Goal: Task Accomplishment & Management: Manage account settings

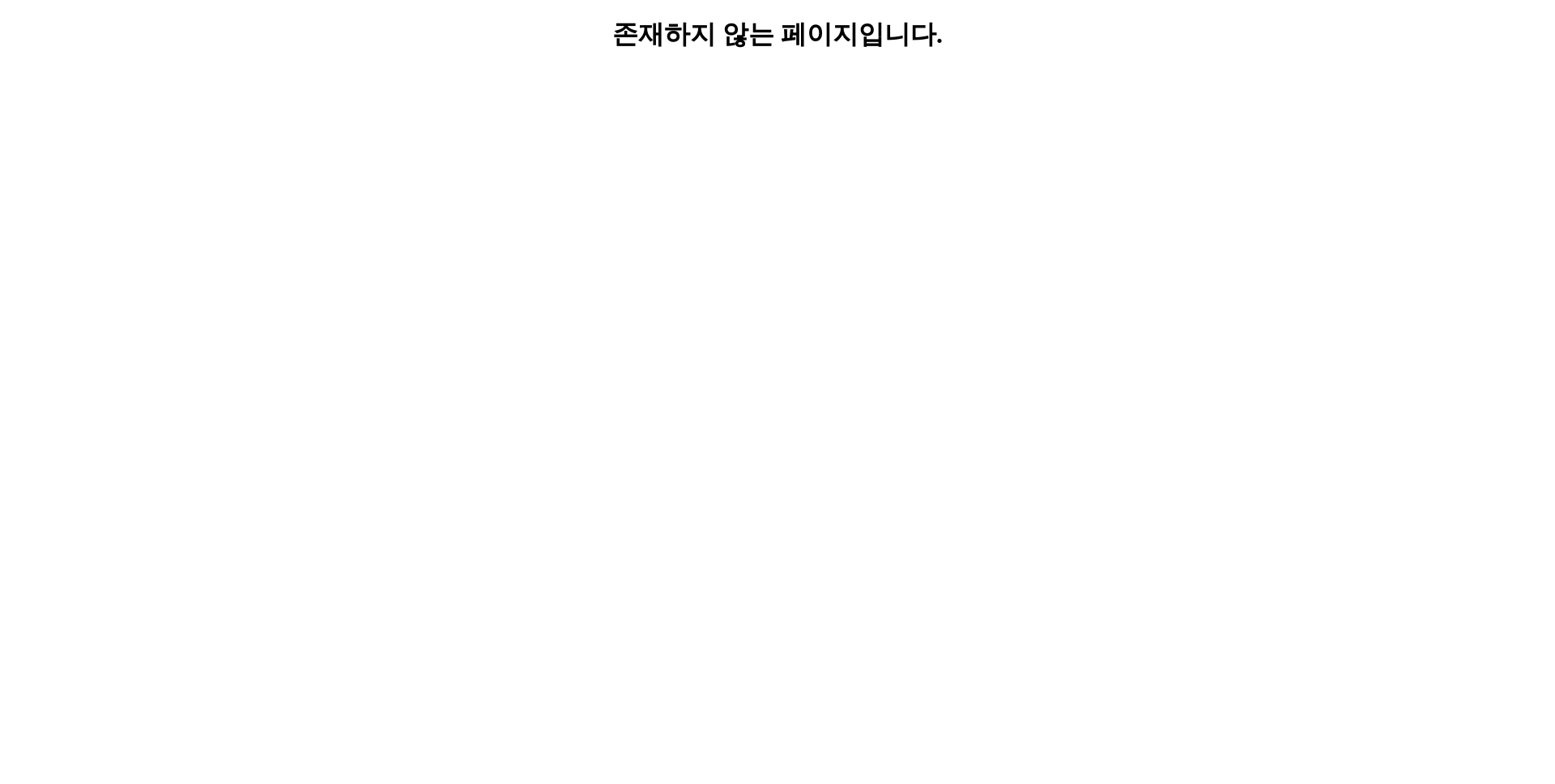
click at [808, 70] on html "존재하지 않는 페이지입니다." at bounding box center [778, 35] width 1555 height 70
click at [857, 3] on html "존재하지 않는 페이지입니다." at bounding box center [778, 35] width 1555 height 70
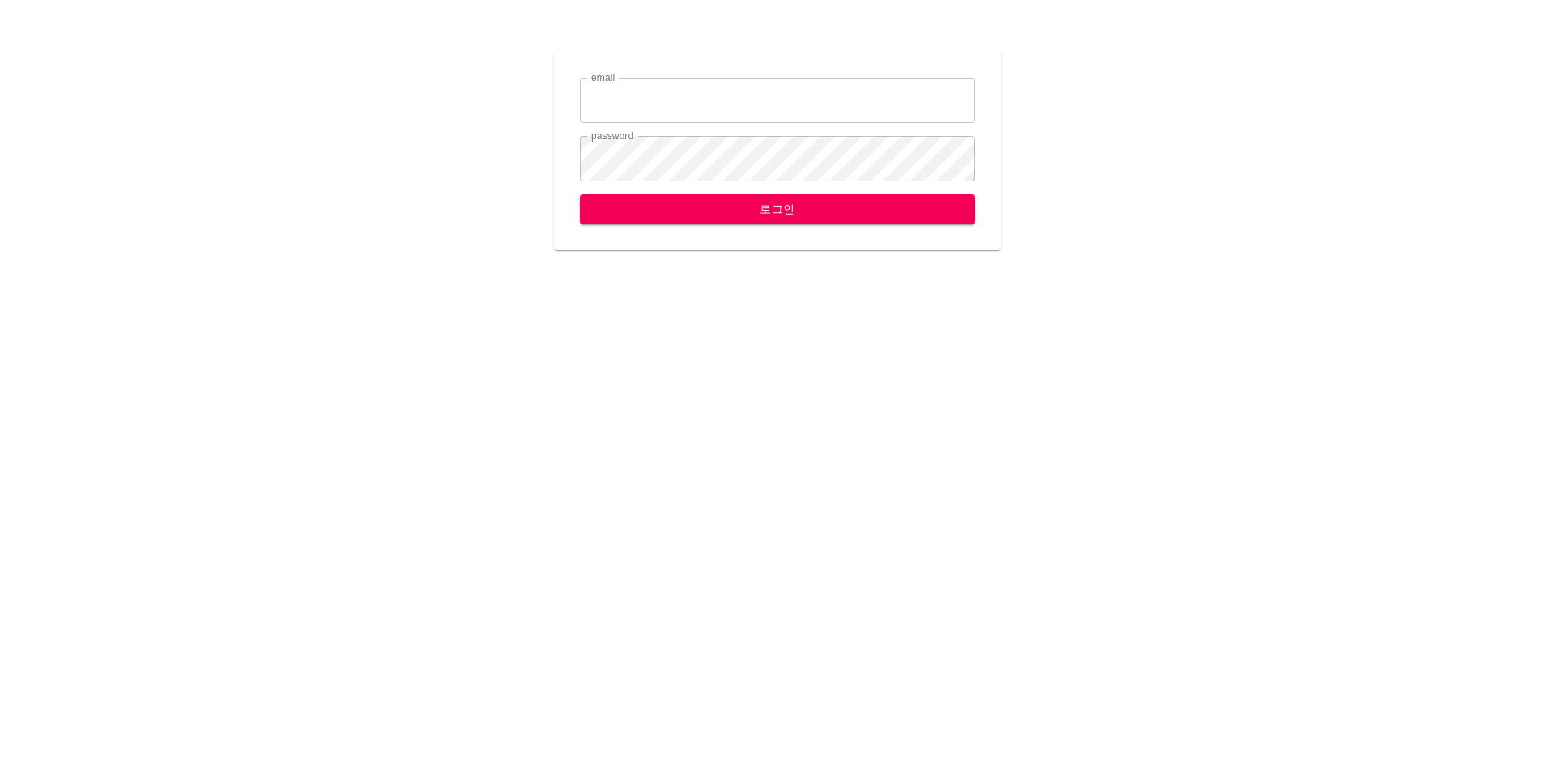
type input "yhkim@ihateflyingbugs.com"
click at [947, 216] on span "로그인" at bounding box center [778, 210] width 369 height 21
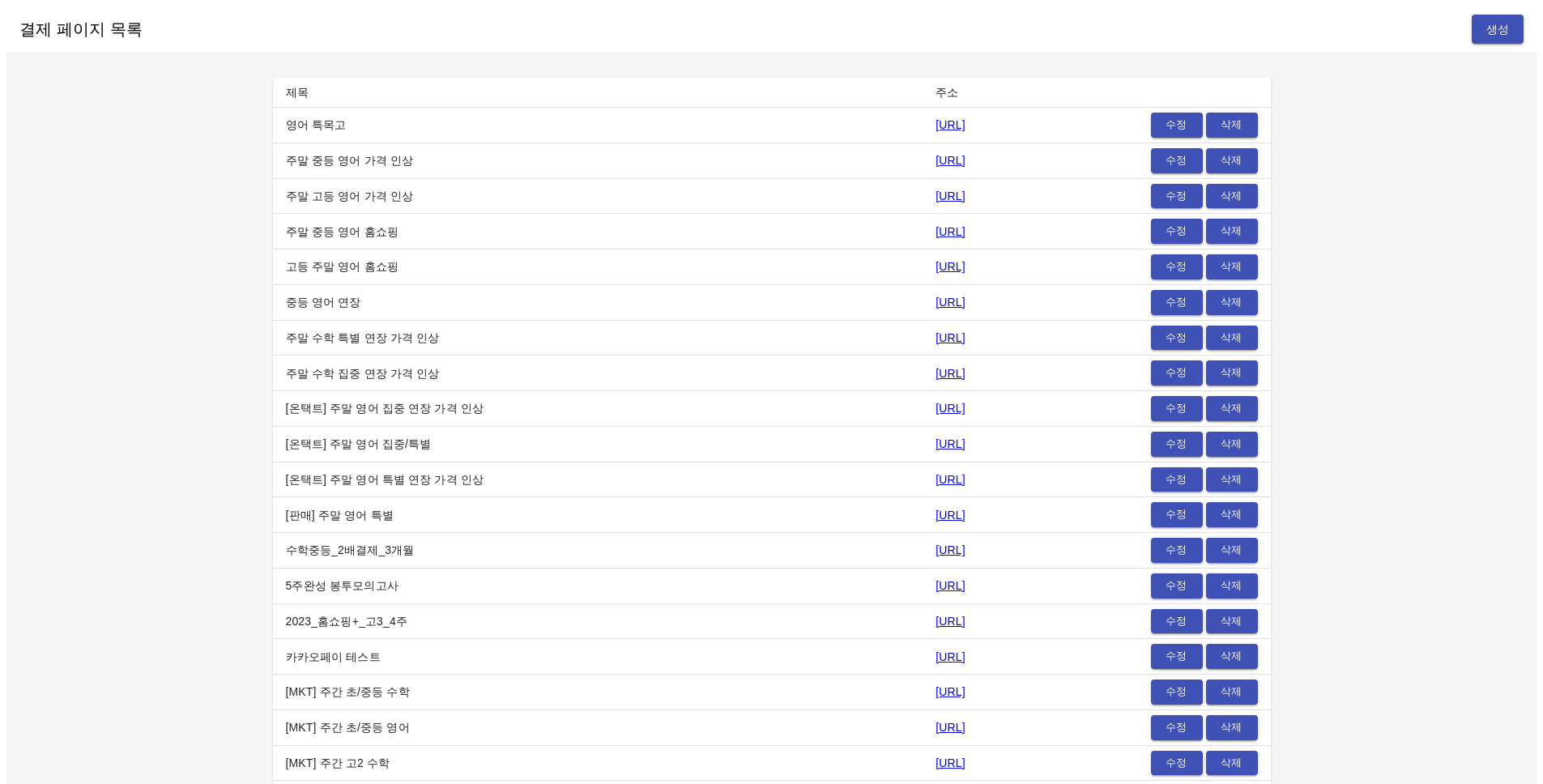
click at [1148, 117] on div "수정 삭제" at bounding box center [1152, 125] width 211 height 25
click at [1156, 120] on button "수정" at bounding box center [1177, 125] width 52 height 25
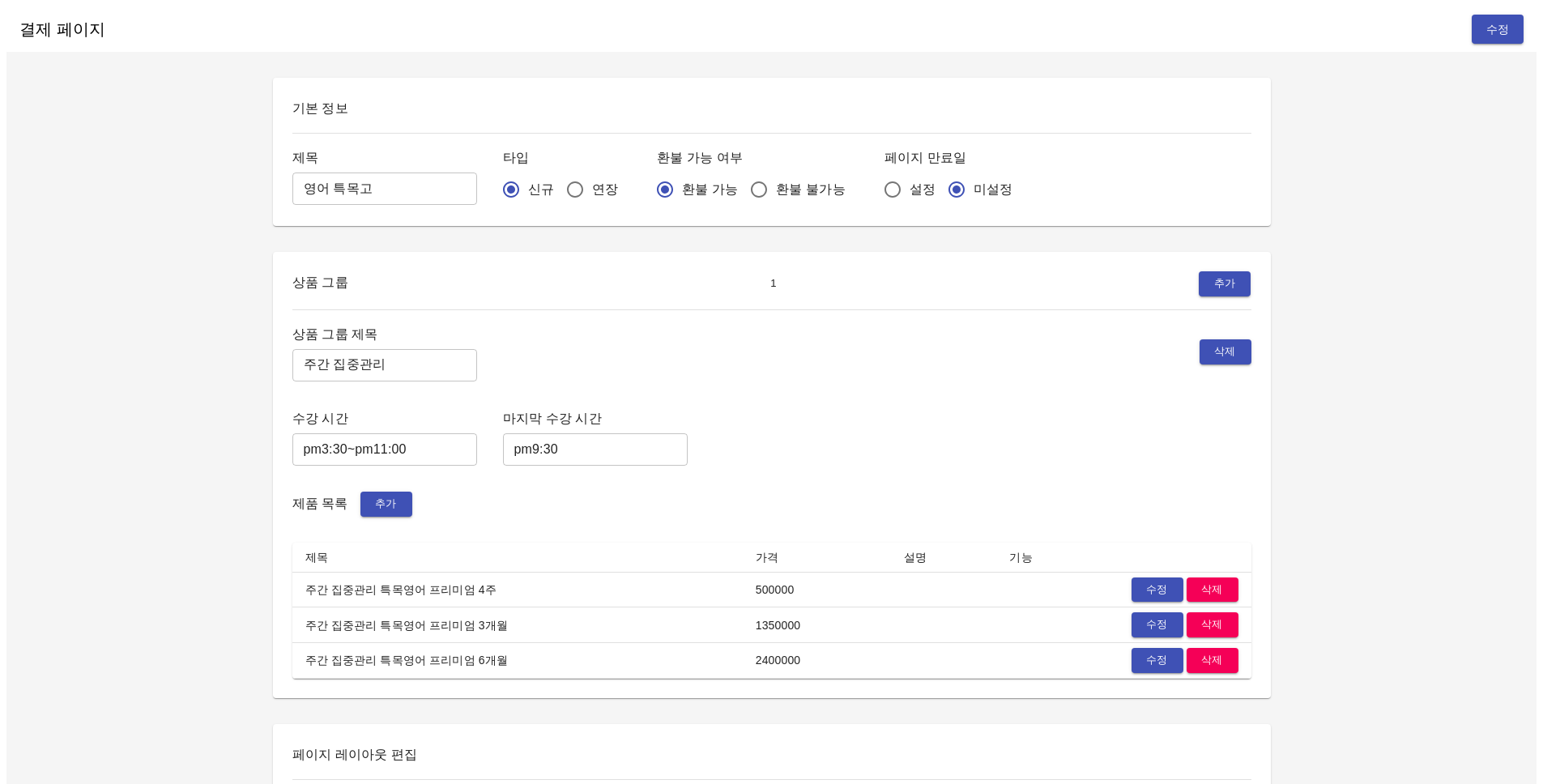
click at [857, 348] on div "상품 그룹 제목 주간 집중관리 ​ 삭제" at bounding box center [772, 352] width 959 height 58
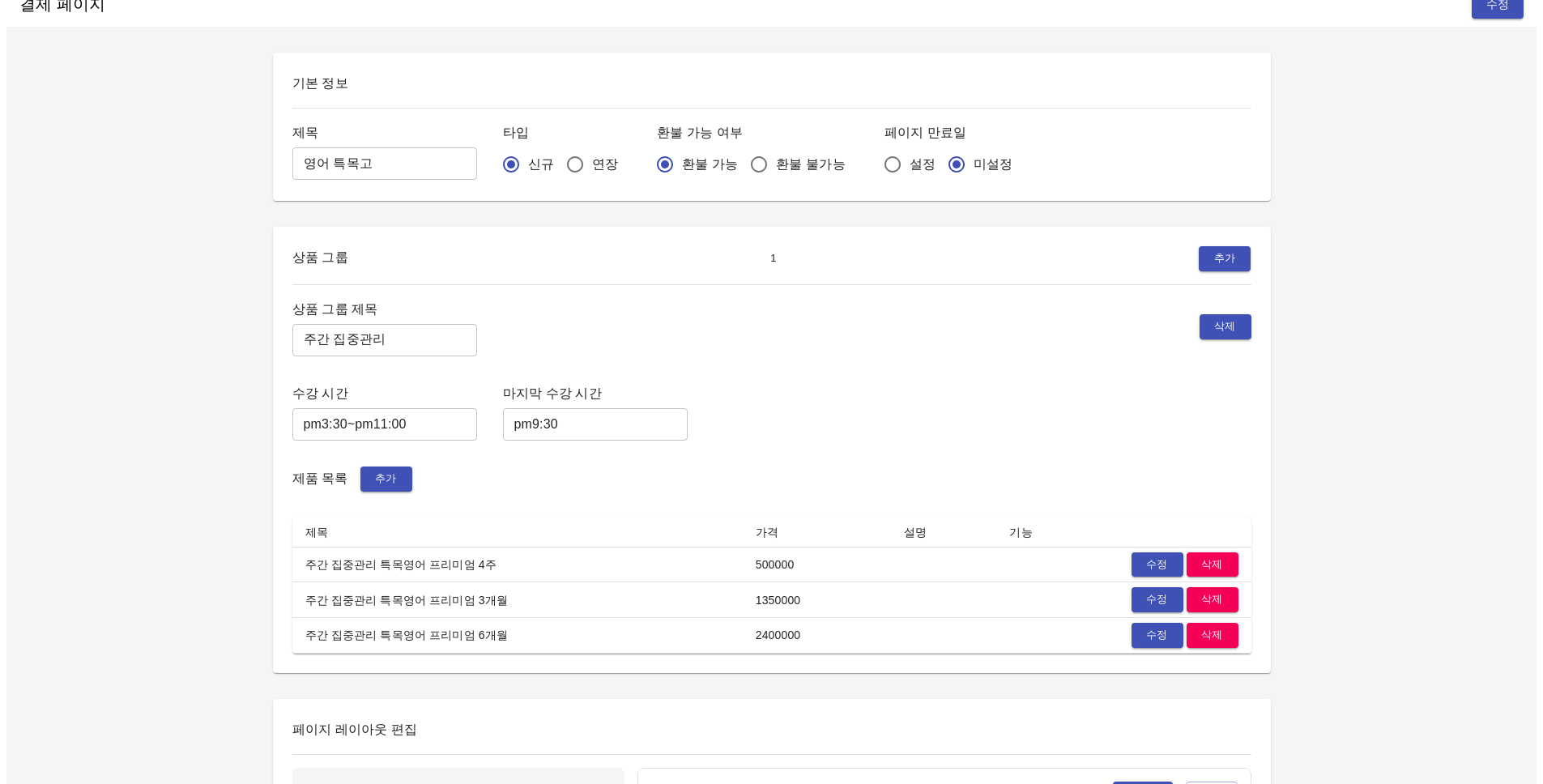
scroll to position [69, 0]
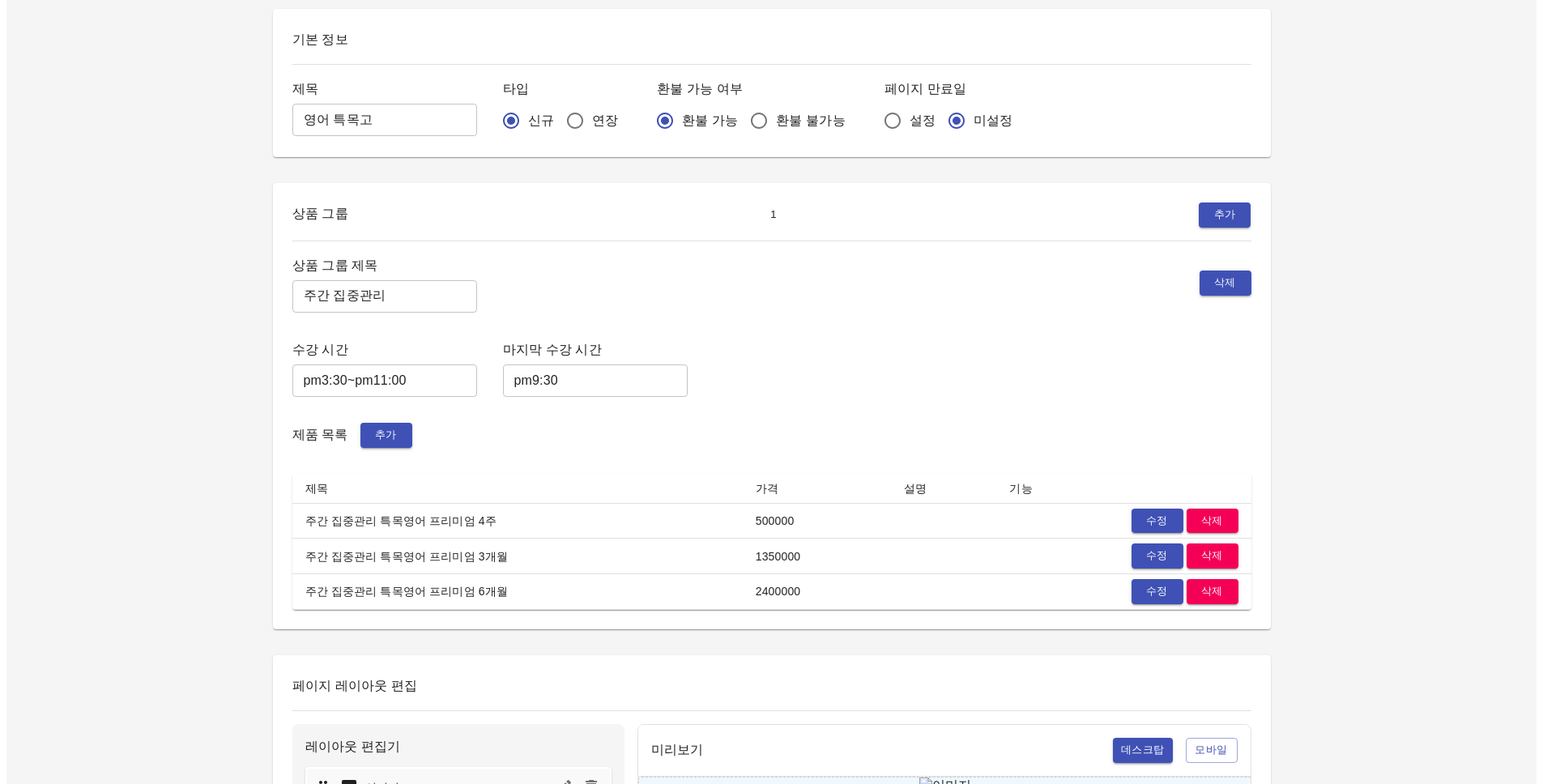
click at [870, 328] on div "상품 그룹 제목 주간 집중관리 ​ 삭제 수강 시간 pm3:30~pm11:00 ​ 마지막 수강 시간 pm9:30 ​ 제품 목록 추가 제목 가격 …" at bounding box center [772, 432] width 959 height 356
click at [803, 300] on div "상품 그룹 제목 주간 집중관리 ​ 삭제" at bounding box center [772, 283] width 959 height 58
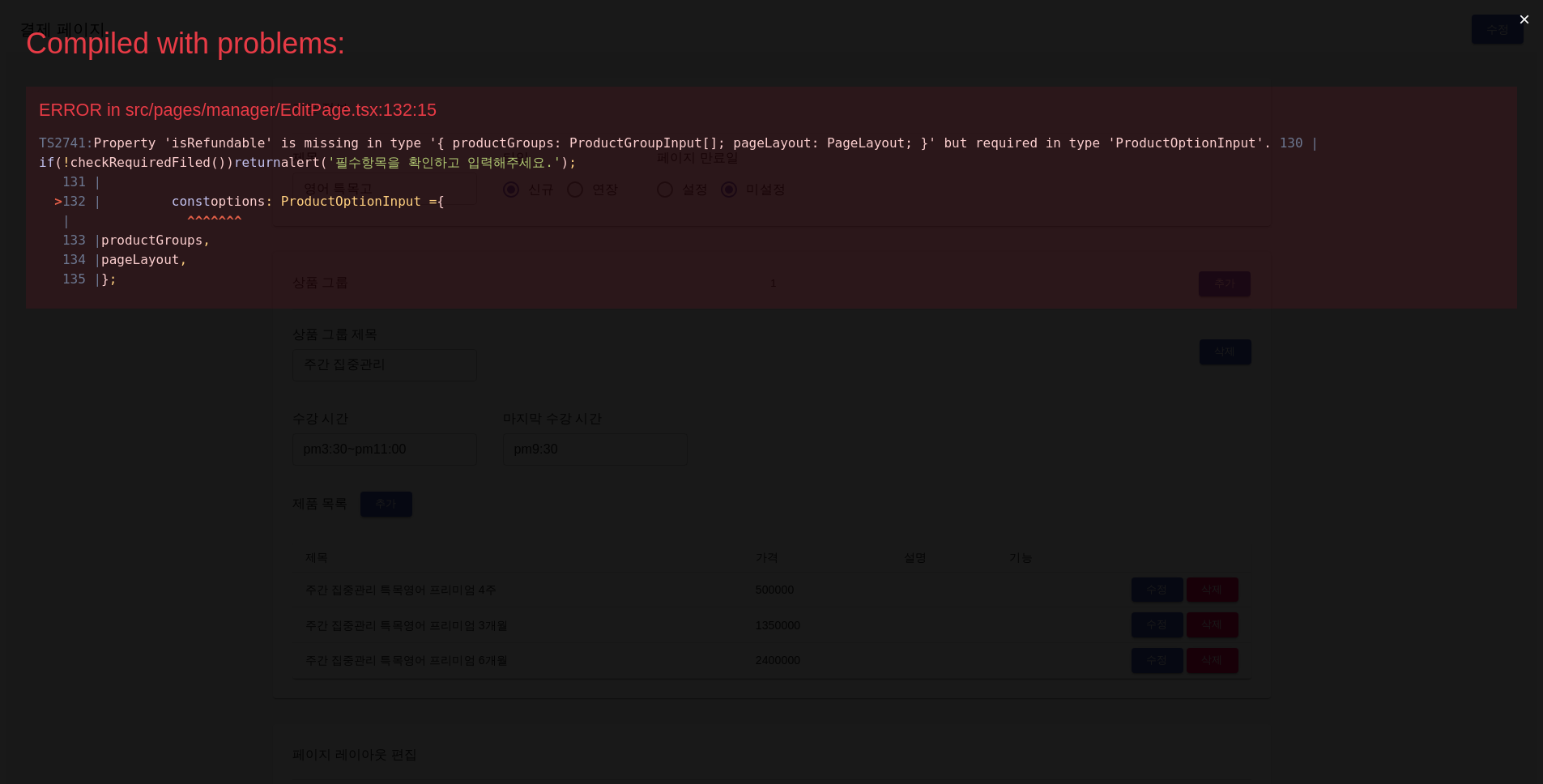
scroll to position [0, 0]
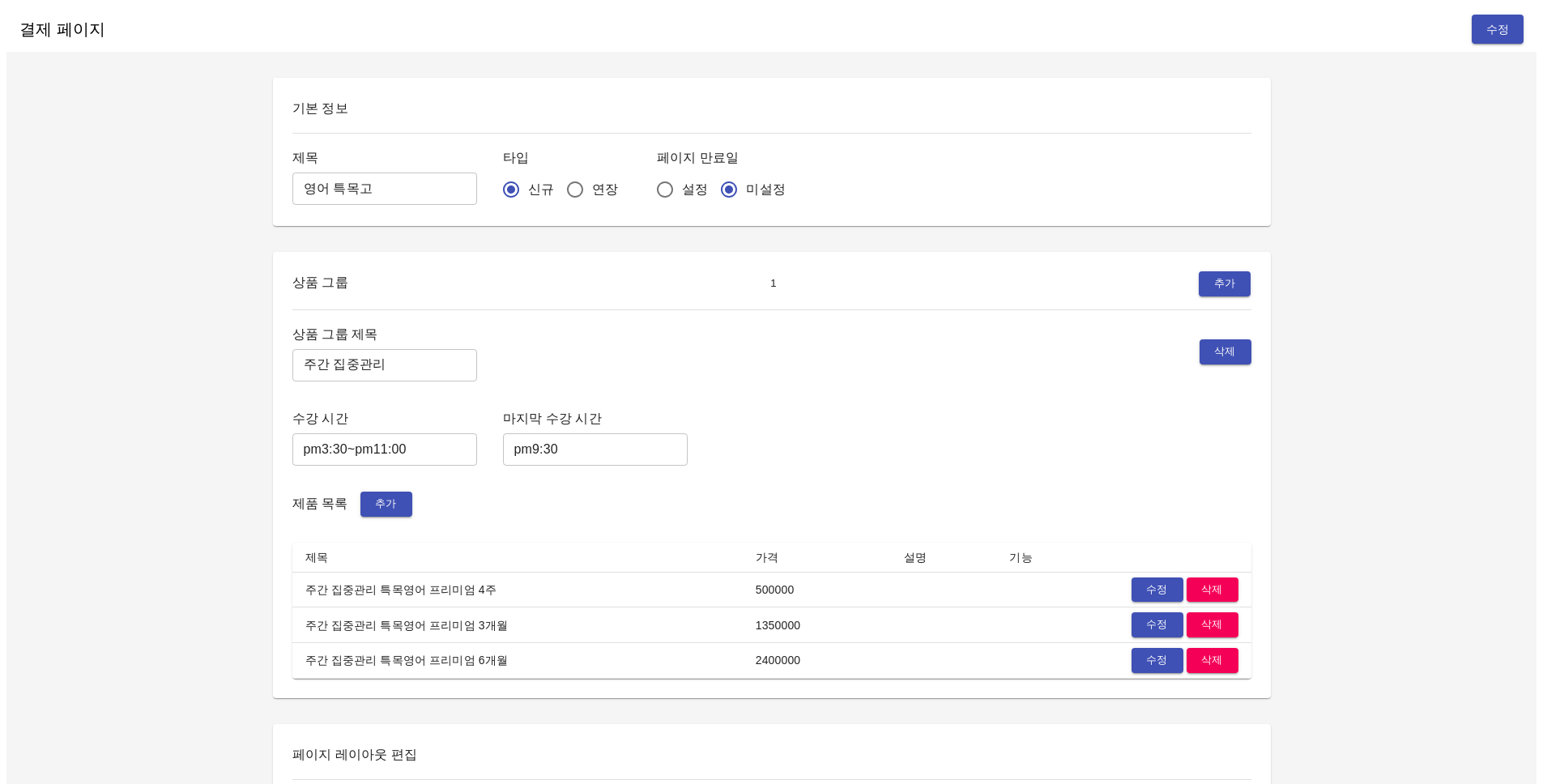
click at [763, 310] on div "상품 그룹 1 추가 상품 그룹 제목 주간 집중관리 ​ 삭제 수강 시간 pm3:30~pm11:00 ​ 마지막 수강 시간 pm9:30 ​ 제품 목…" at bounding box center [772, 475] width 959 height 407
click at [558, 189] on input "연장" at bounding box center [576, 190] width 34 height 34
radio input "true"
click at [499, 179] on input "신규" at bounding box center [511, 190] width 34 height 34
radio input "true"
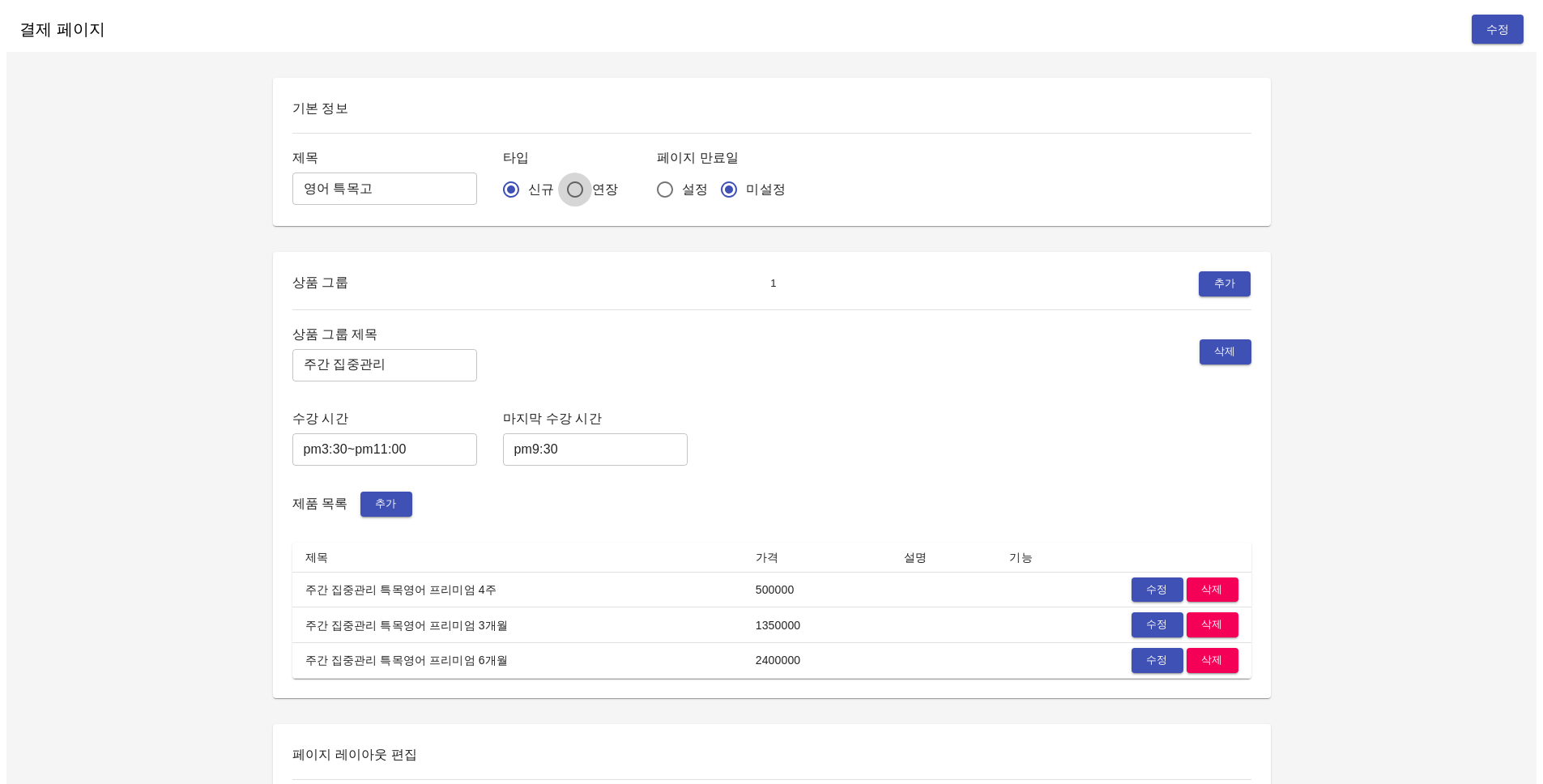
click at [560, 181] on input "연장" at bounding box center [576, 190] width 34 height 34
radio input "true"
click at [655, 332] on div "상품 그룹 제목 주간 집중관리 ​ 삭제" at bounding box center [772, 352] width 959 height 58
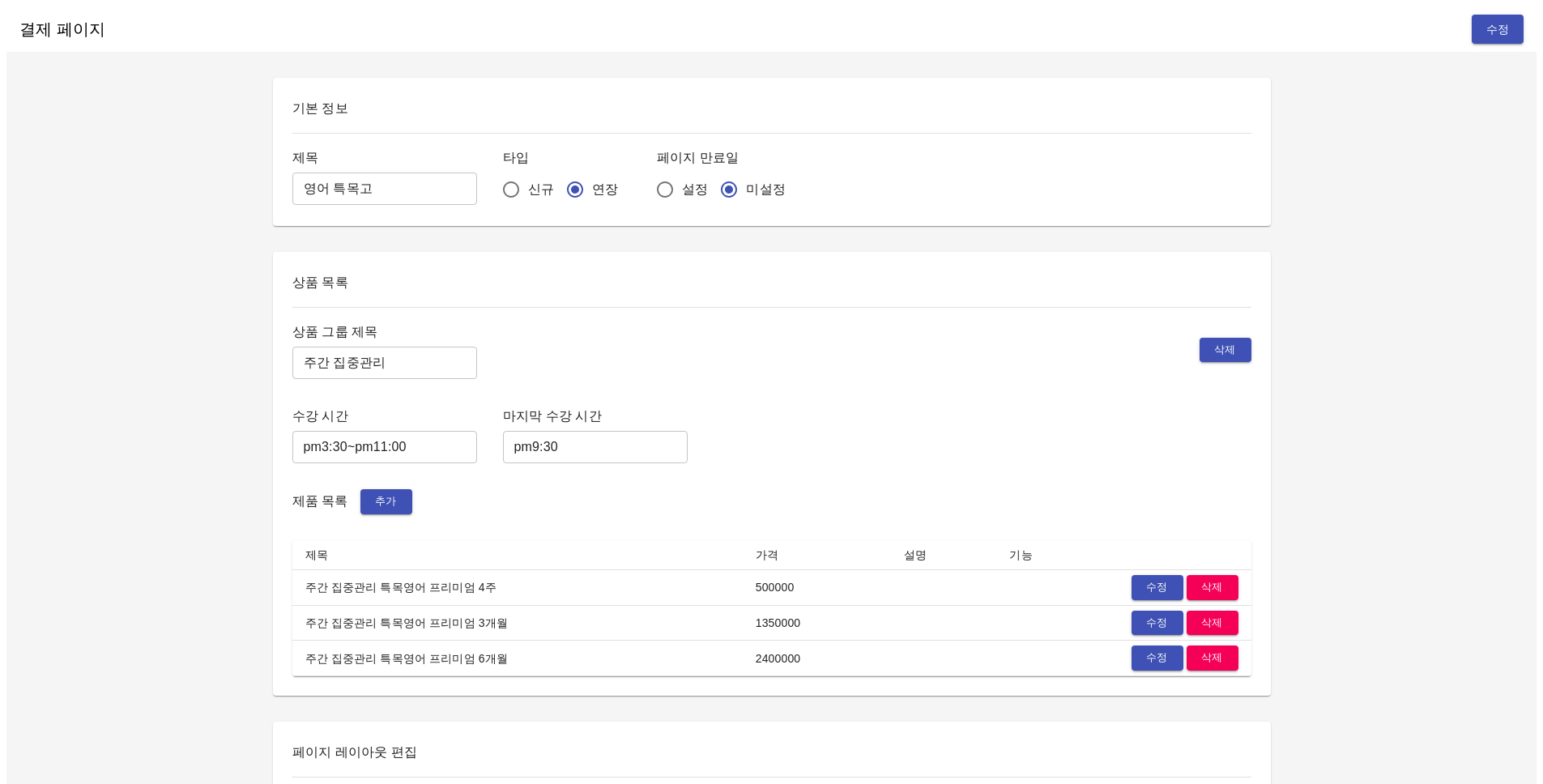
radio input "true"
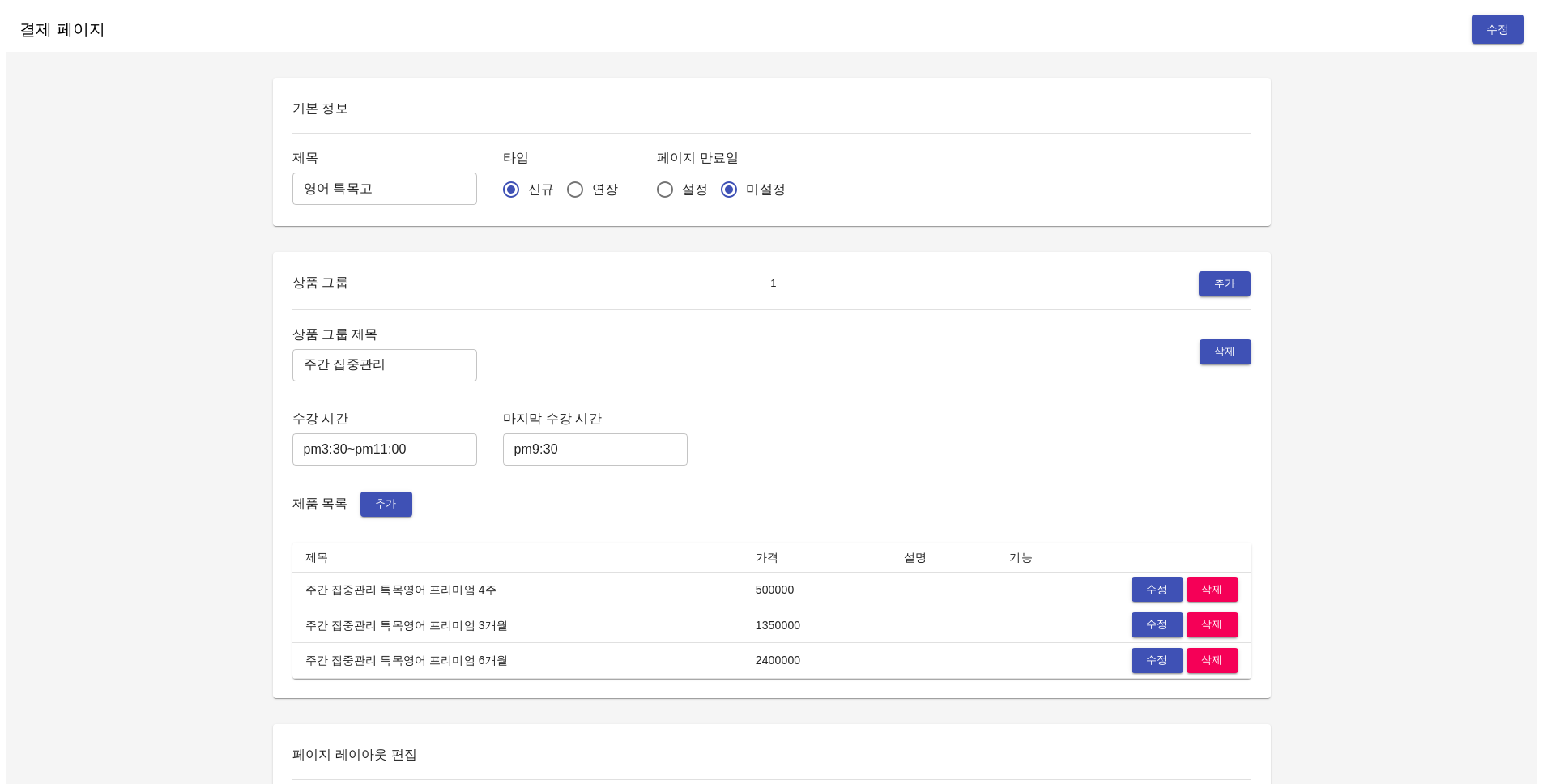
type input "pm3:30~pm11:00"
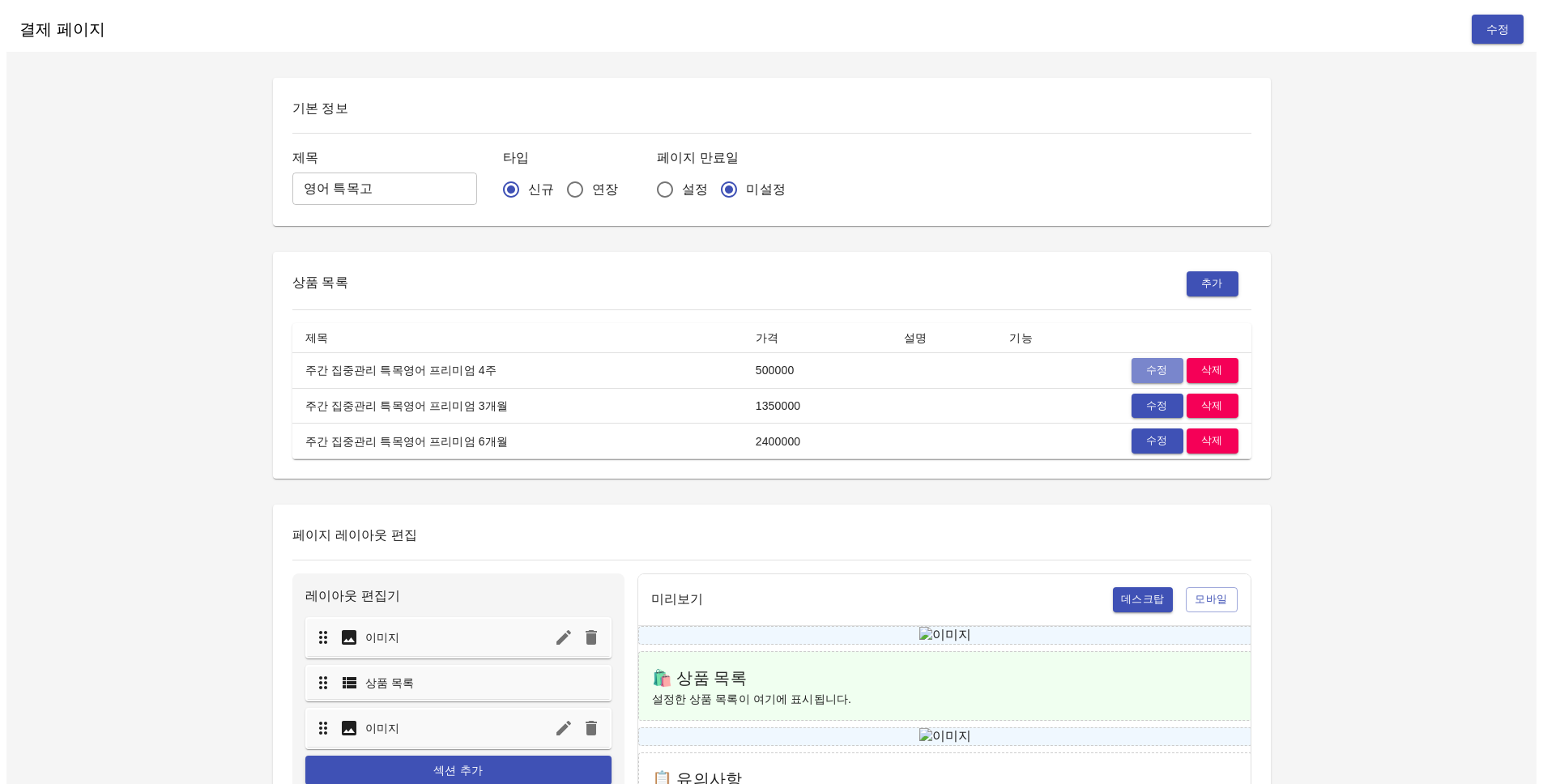
click at [1156, 362] on span "수정" at bounding box center [1157, 371] width 35 height 19
click at [1144, 362] on span "수정" at bounding box center [1157, 371] width 35 height 19
click at [1145, 362] on span "수정" at bounding box center [1157, 371] width 35 height 19
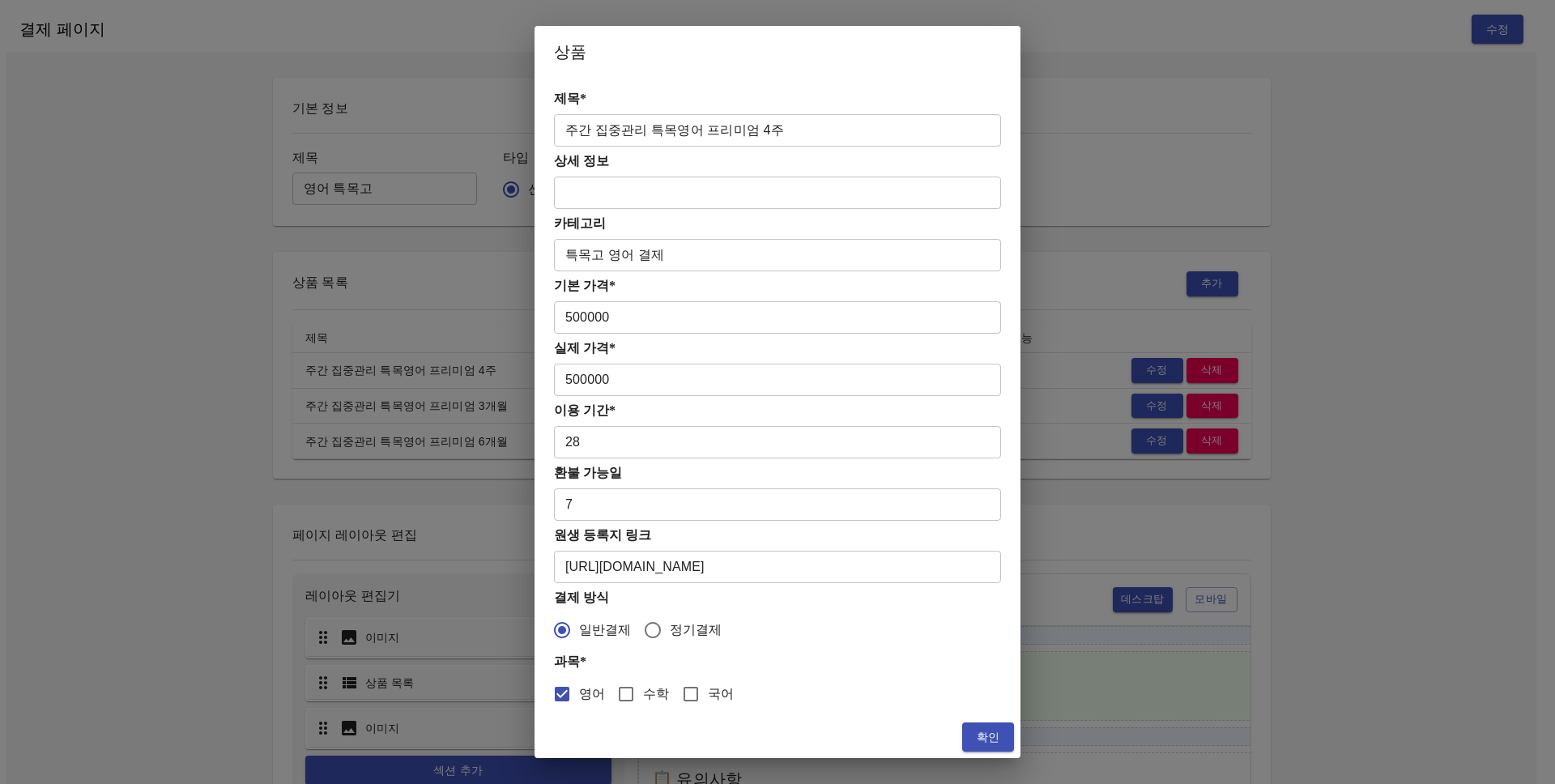
drag, startPoint x: 1084, startPoint y: 419, endPoint x: 1073, endPoint y: 418, distance: 11.0
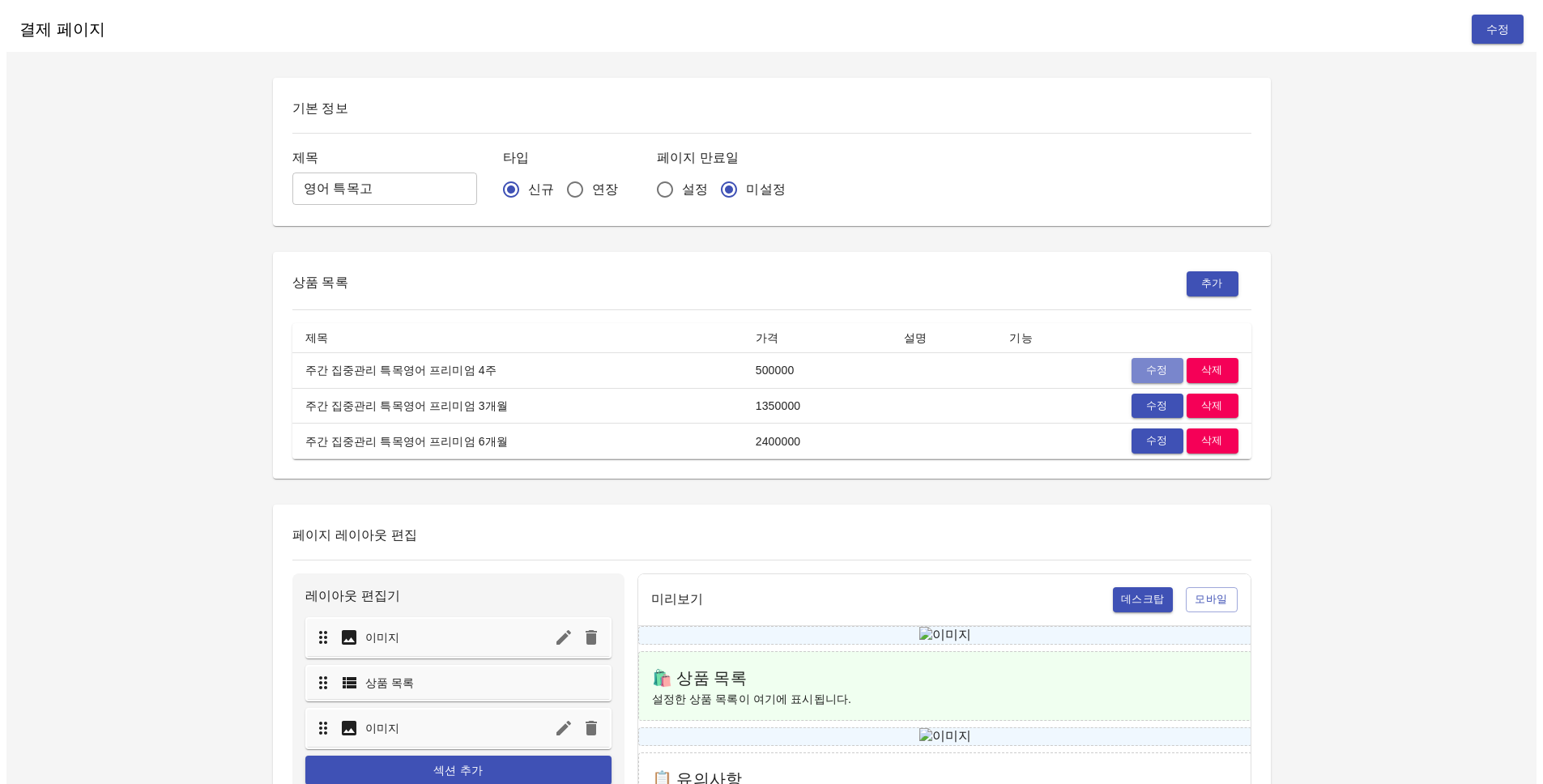
click at [1171, 362] on span "수정" at bounding box center [1157, 371] width 35 height 19
click at [1164, 362] on span "수정" at bounding box center [1157, 371] width 35 height 19
click at [1195, 282] on span "추가" at bounding box center [1212, 284] width 35 height 19
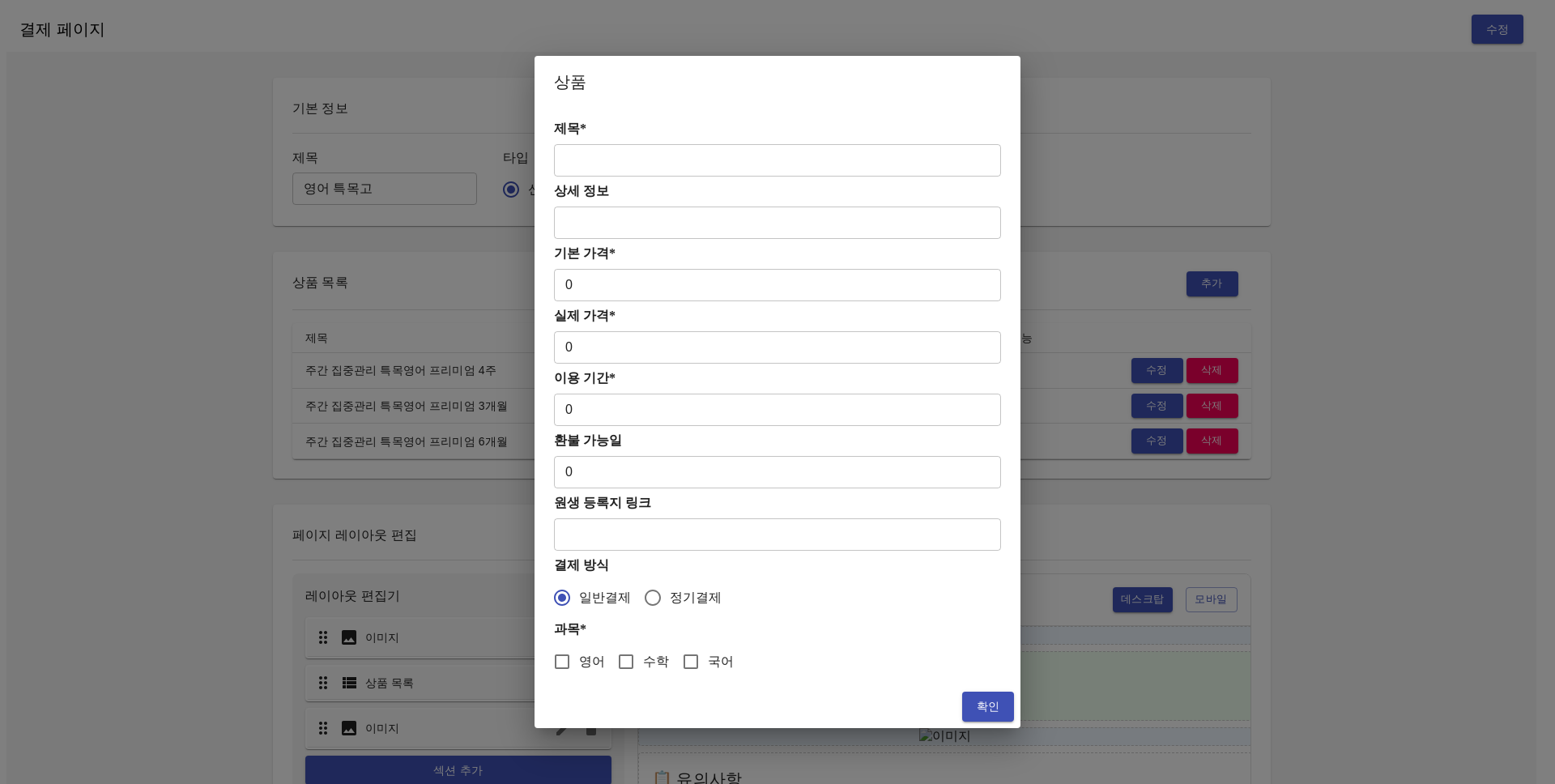
click at [615, 295] on input "0" at bounding box center [778, 285] width 448 height 33
click at [643, 173] on input "text" at bounding box center [778, 161] width 448 height 33
click at [986, 696] on span "확인" at bounding box center [988, 707] width 26 height 21
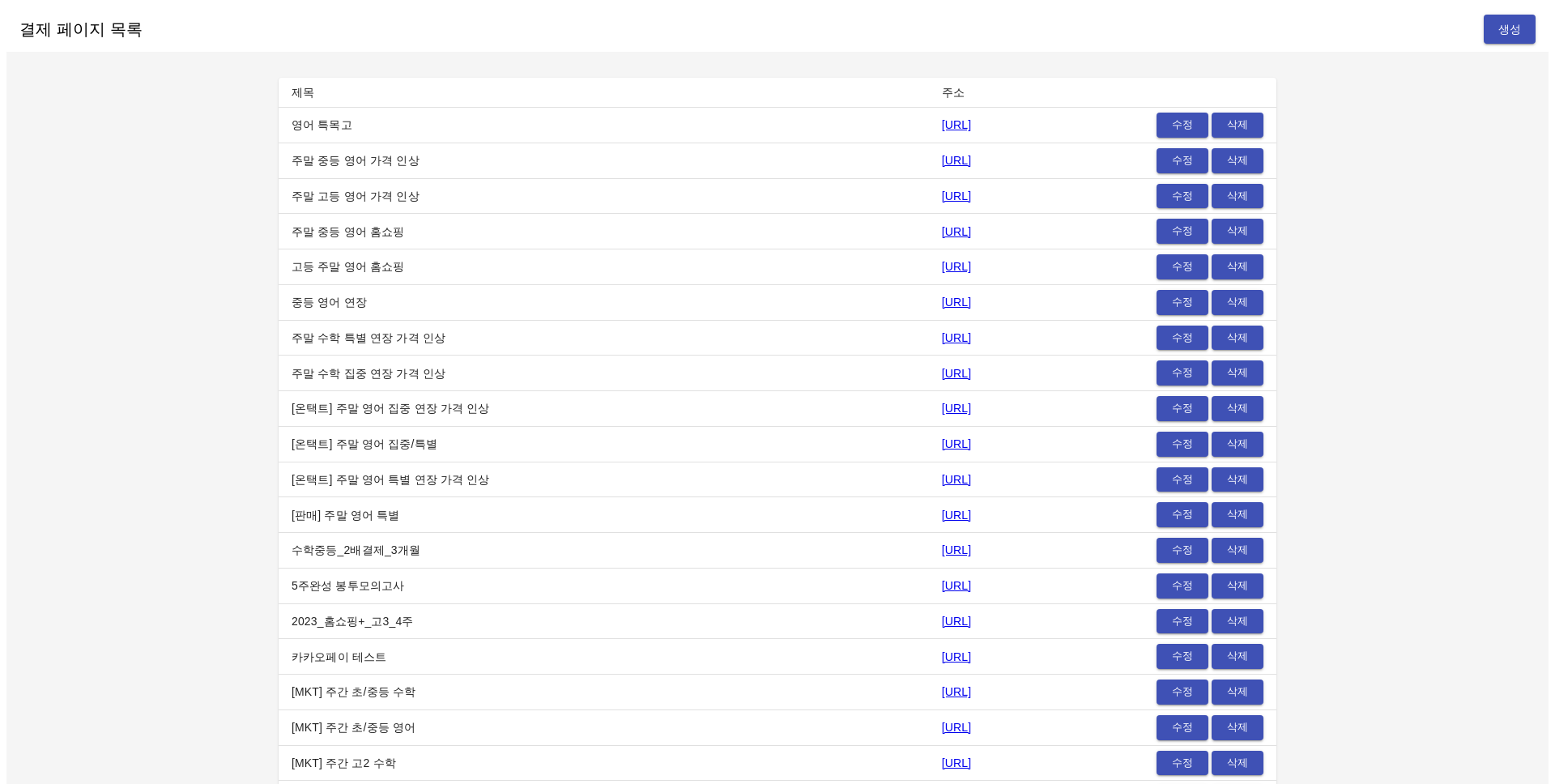
click at [1040, 504] on td "http://localhost:5001/Gs_FI20aJjvXq7wRvazb_" at bounding box center [985, 514] width 111 height 35
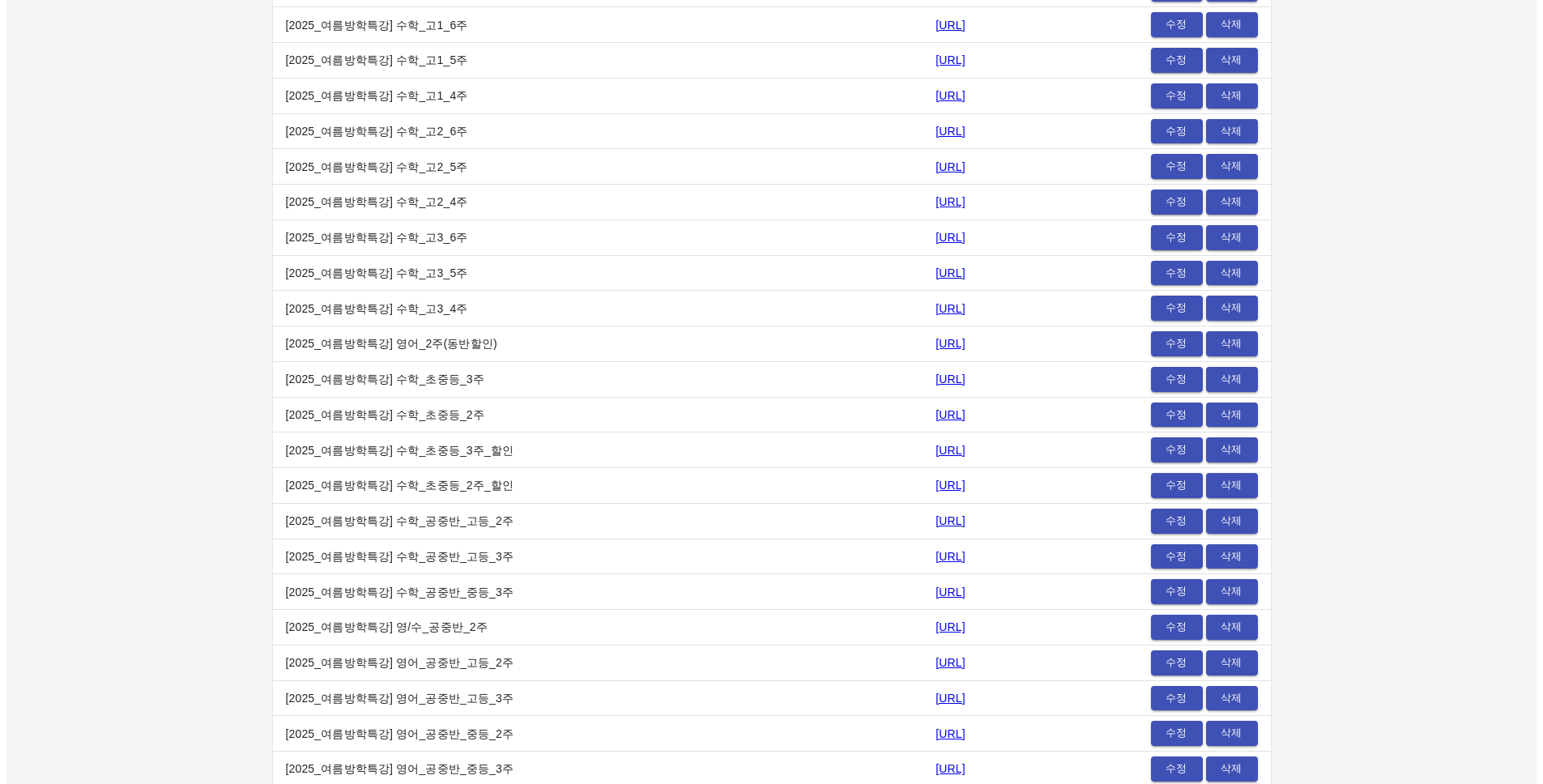
scroll to position [19828, 0]
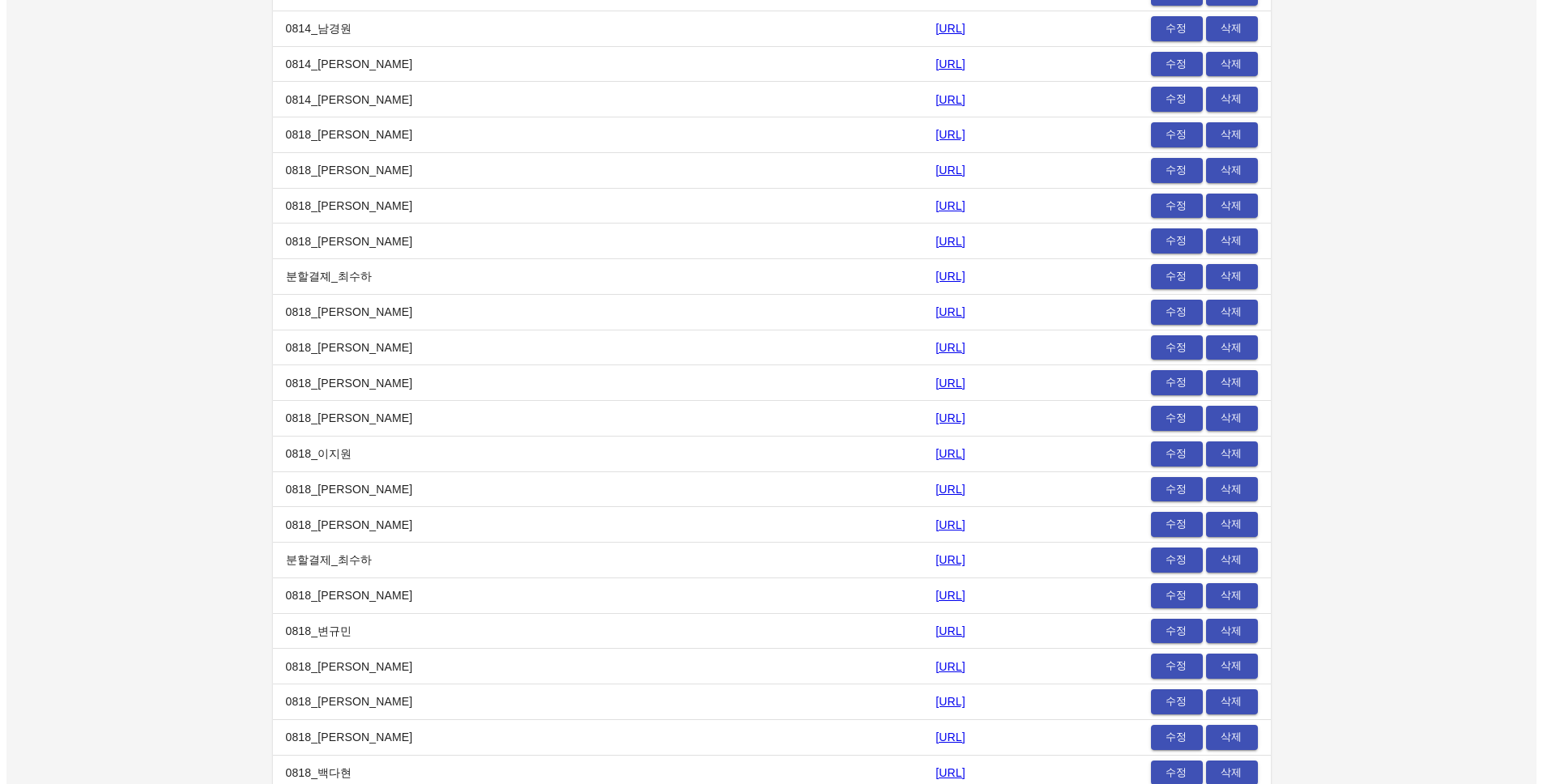
click at [1184, 737] on span "수정" at bounding box center [1176, 738] width 35 height 19
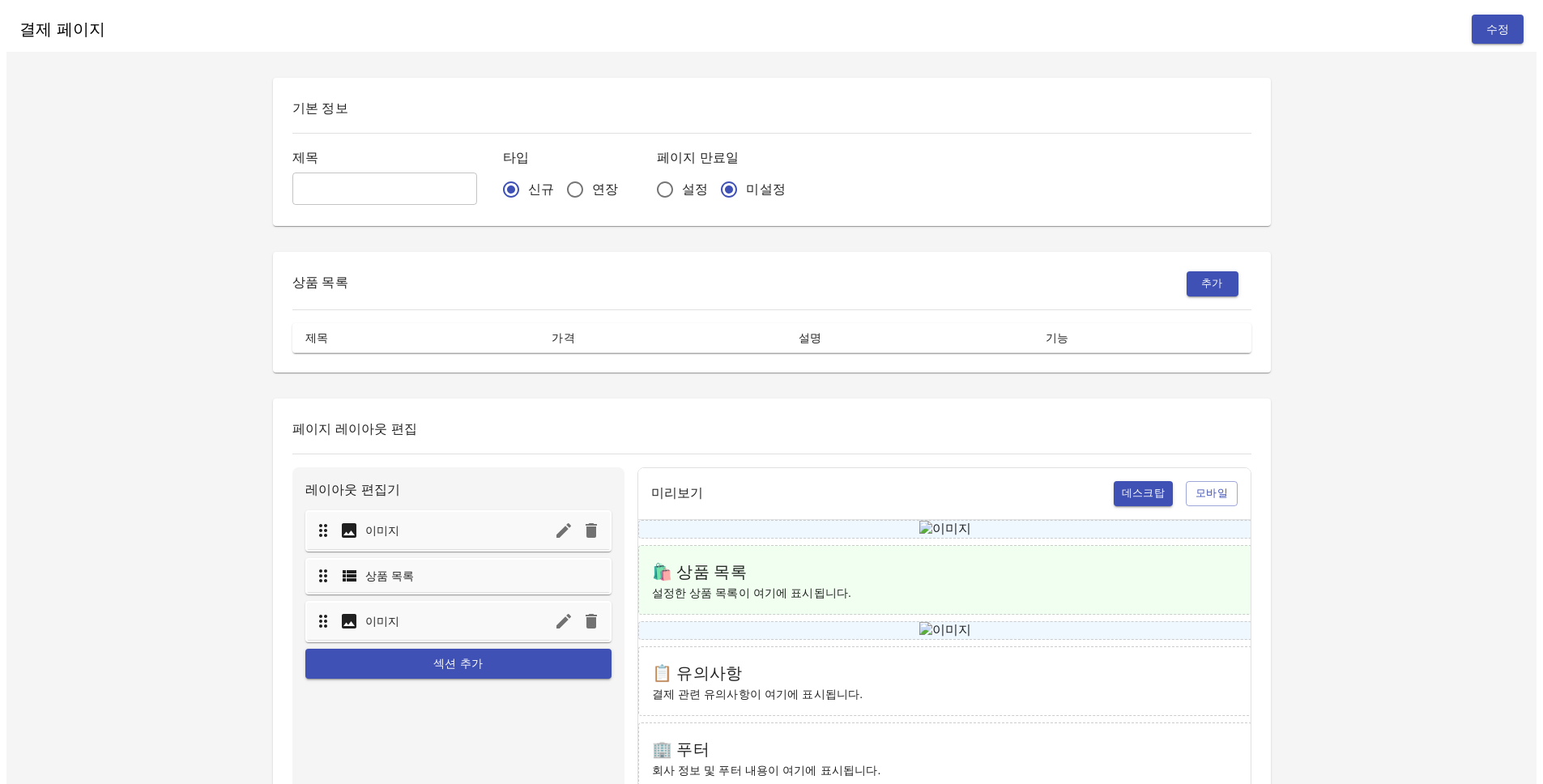
type input "0818_[PERSON_NAME]"
radio input "false"
radio input "true"
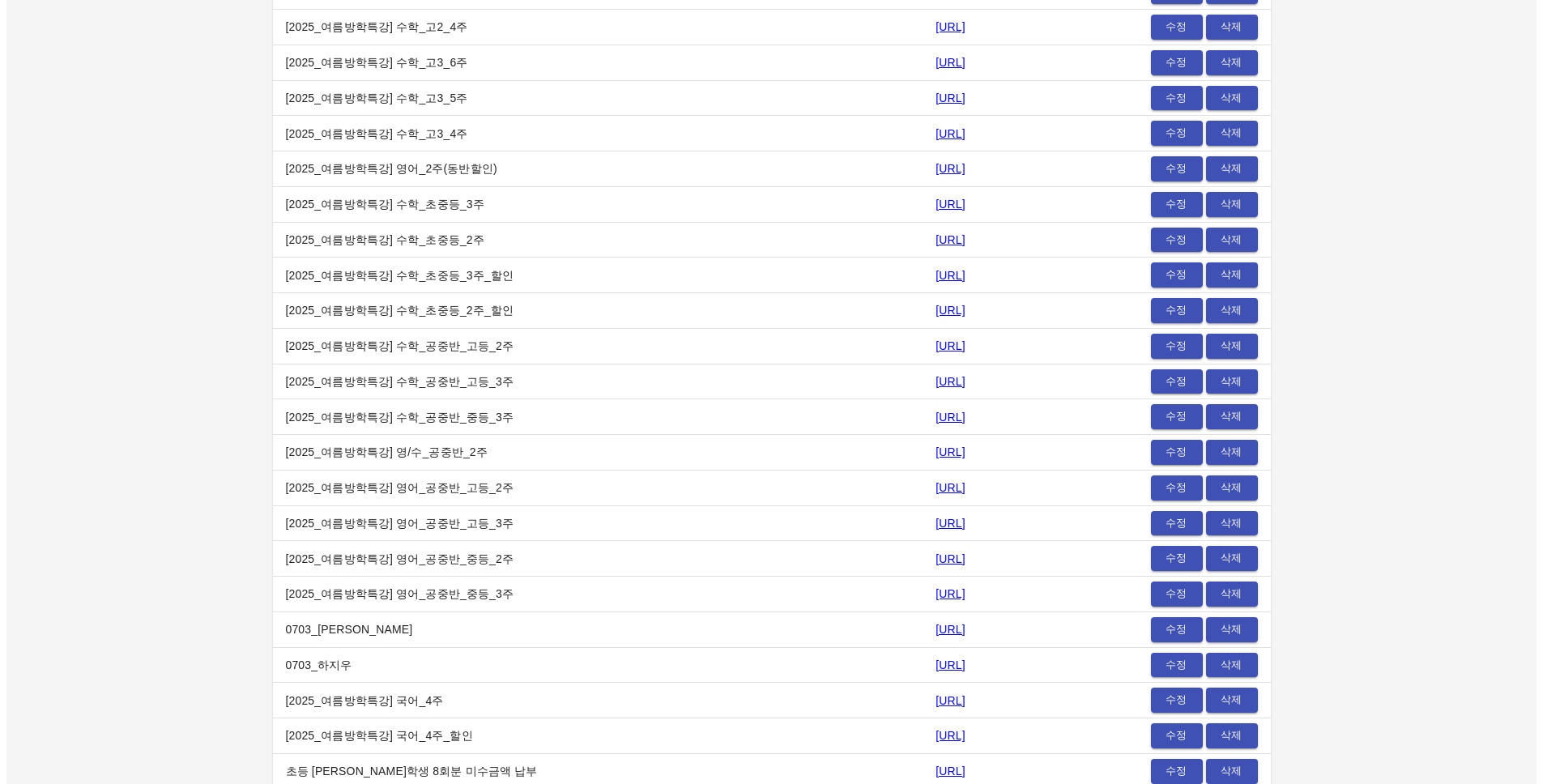
scroll to position [15636, 0]
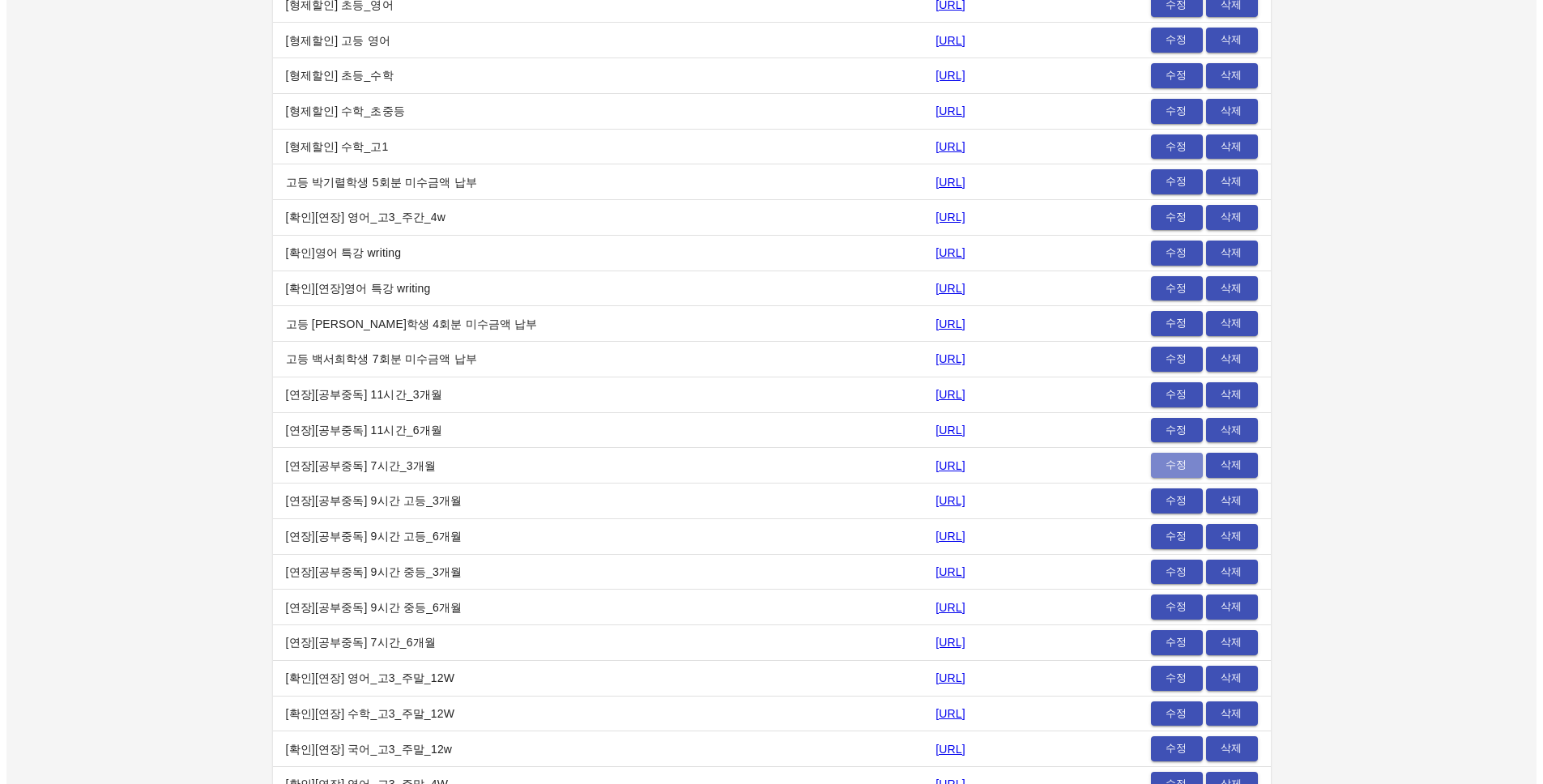
click at [1180, 460] on span "수정" at bounding box center [1176, 465] width 35 height 19
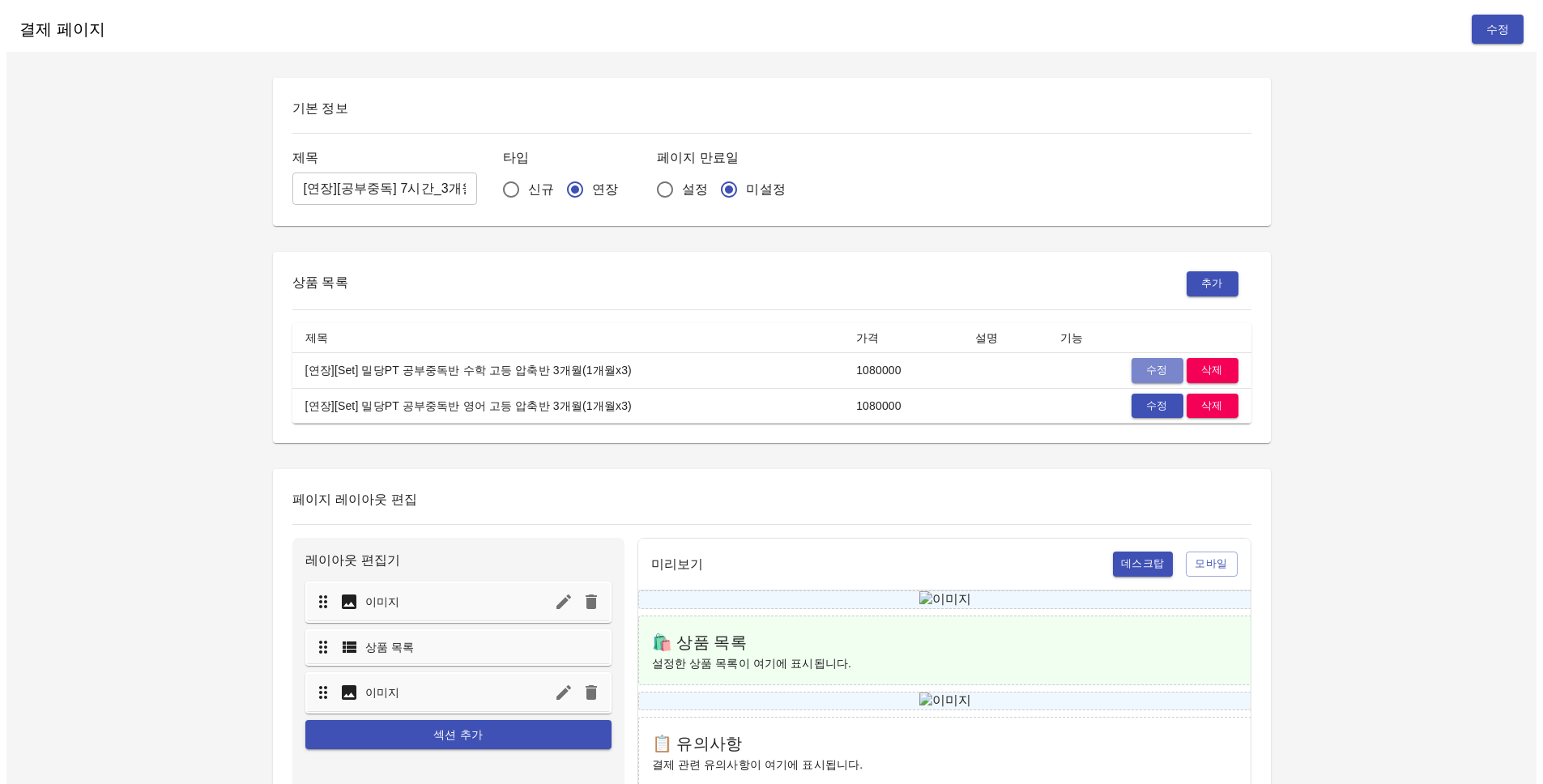
click at [1144, 364] on span "수정" at bounding box center [1157, 371] width 35 height 19
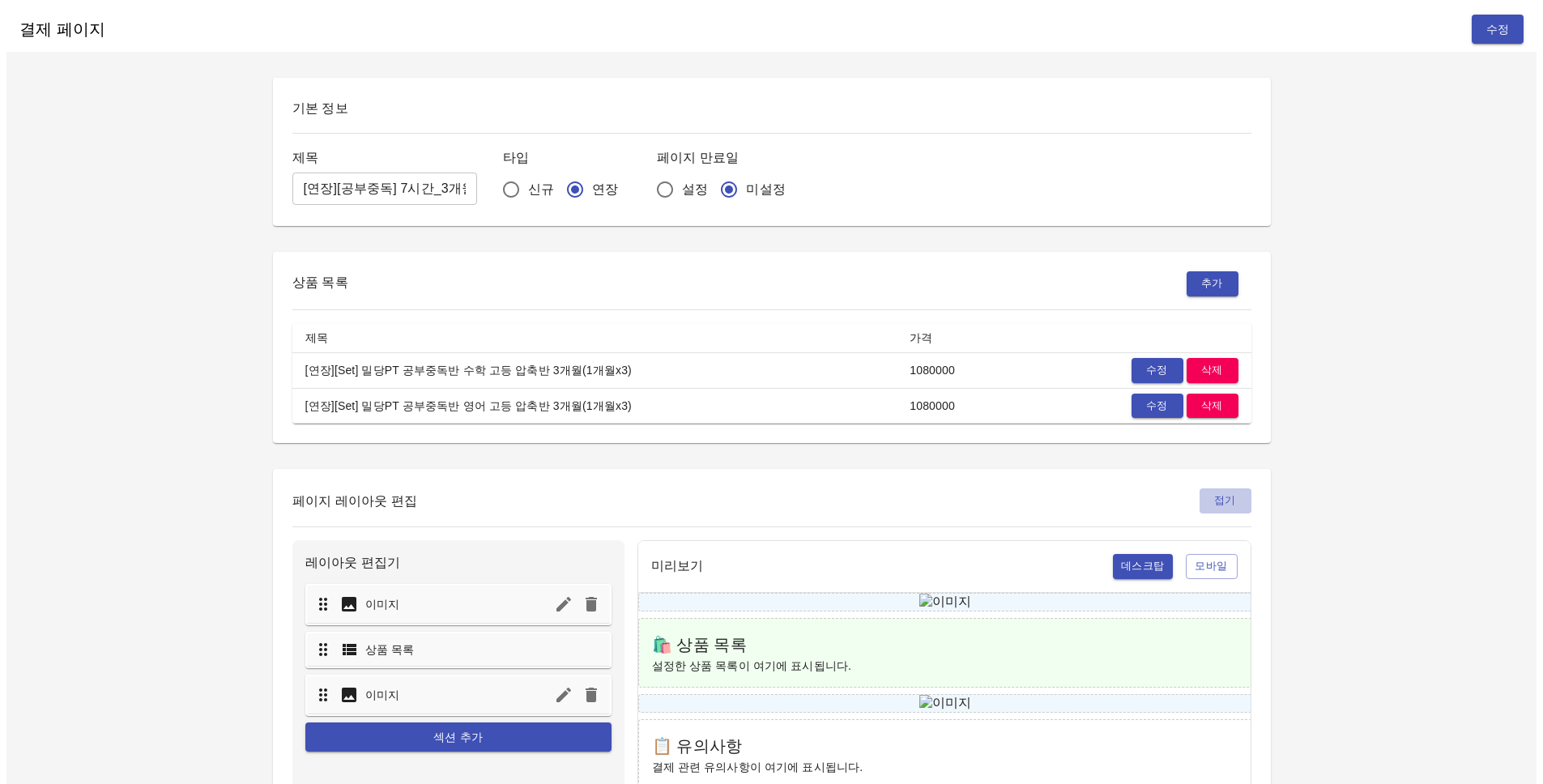
click at [1229, 492] on span "접기" at bounding box center [1225, 501] width 44 height 19
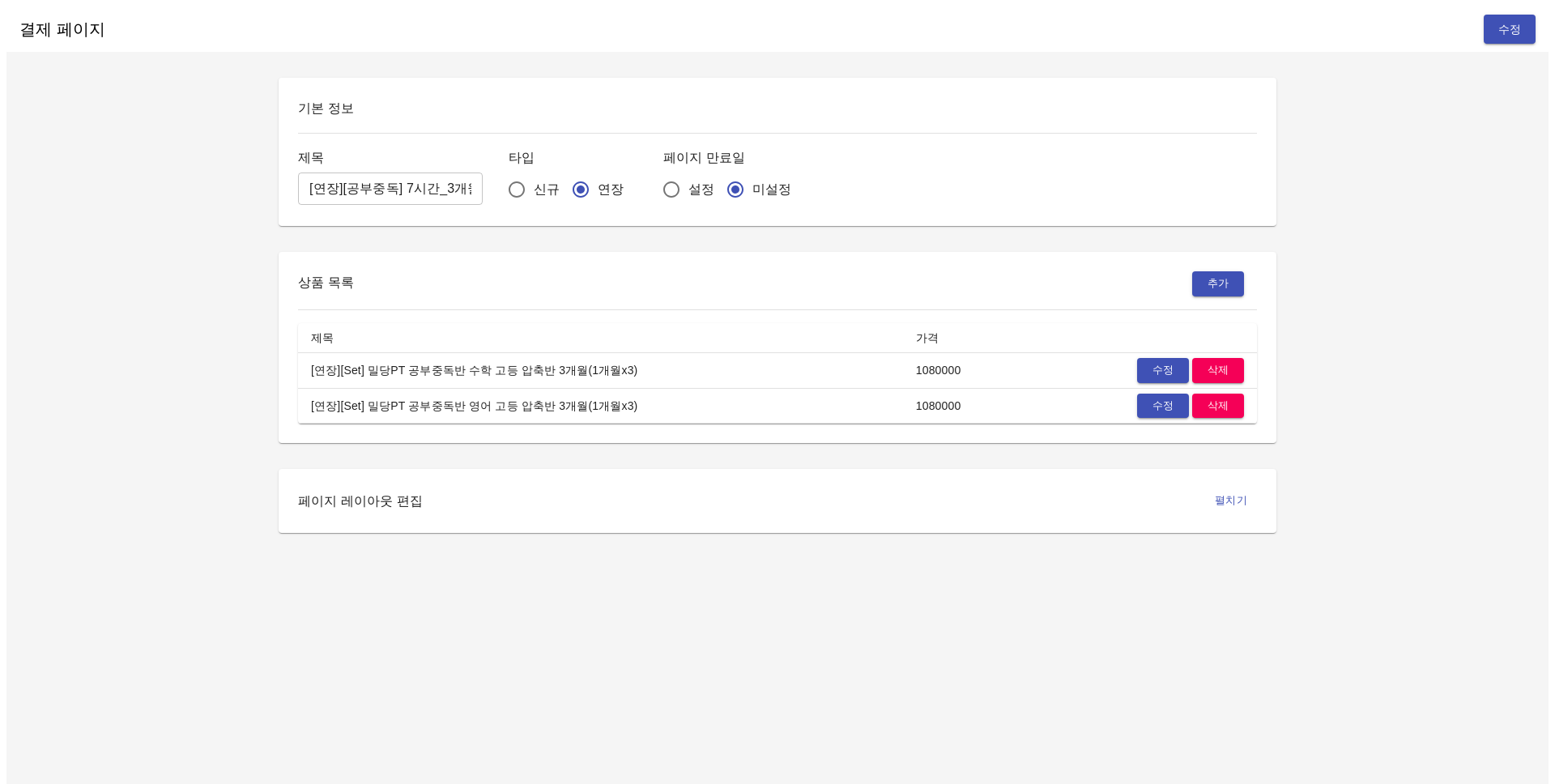
click at [431, 183] on input "[연장][공부중독] 7시간_3개월" at bounding box center [390, 189] width 185 height 33
click at [1241, 495] on icon "toggle-layout" at bounding box center [1245, 500] width 20 height 20
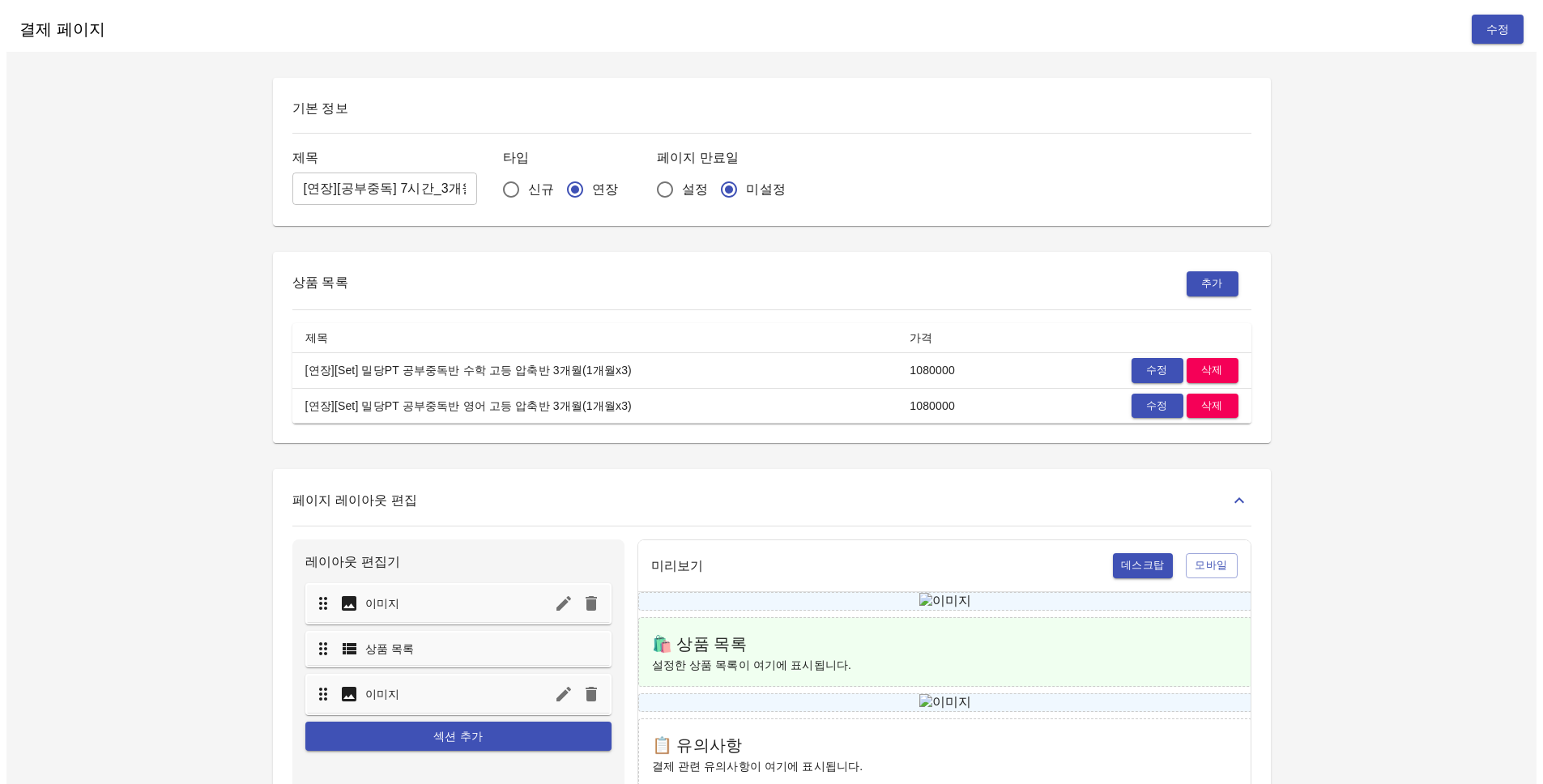
click at [1241, 495] on icon "toggle-layout" at bounding box center [1239, 500] width 20 height 20
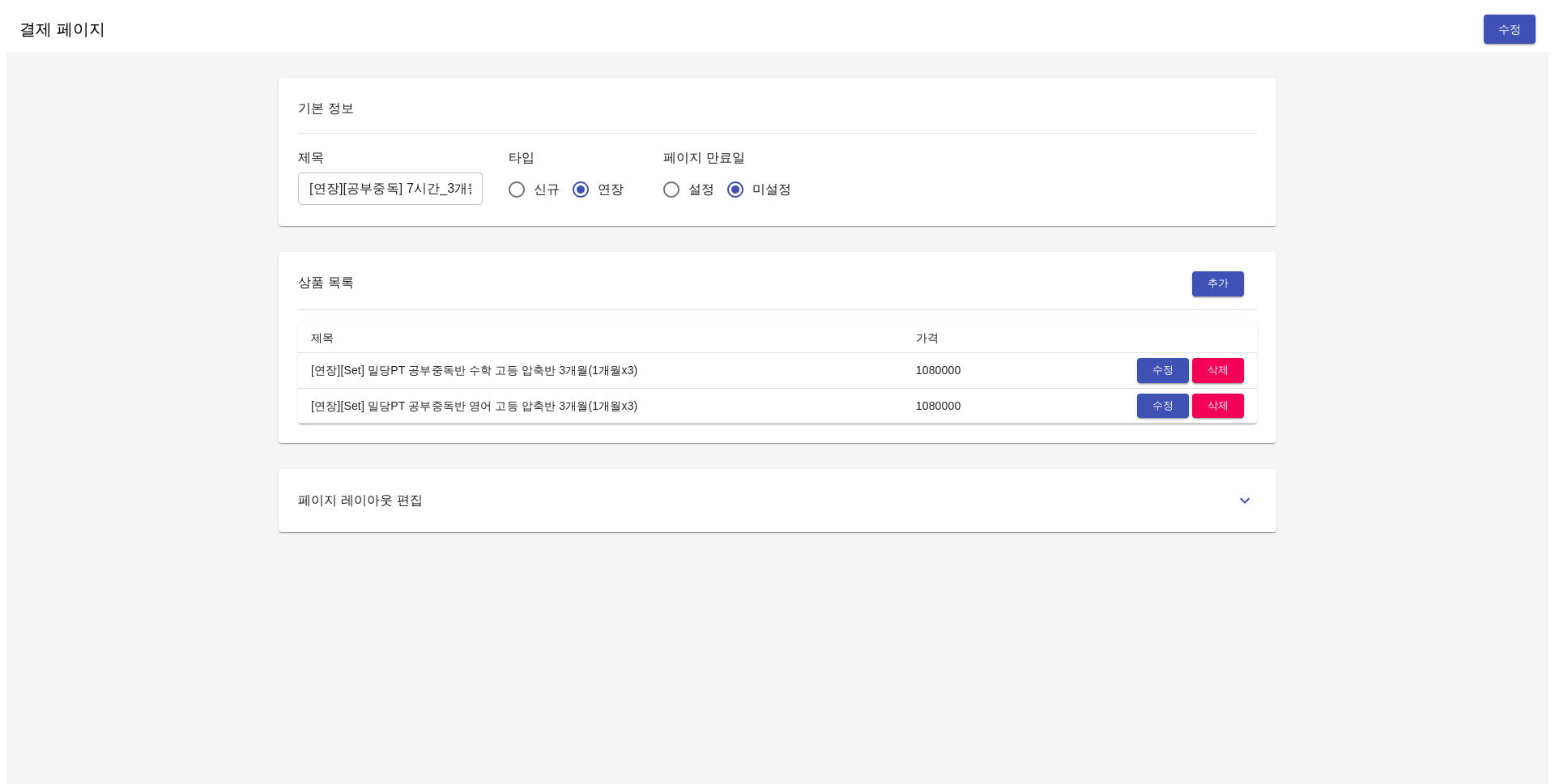
click at [1155, 505] on div "페이지 레이아웃 편집" at bounding box center [778, 501] width 959 height 24
click at [1169, 489] on div "페이지 레이아웃 편집" at bounding box center [778, 501] width 959 height 24
click at [1135, 491] on div "페이지 레이아웃 편집" at bounding box center [778, 501] width 959 height 24
click at [1250, 493] on icon "toggle-layout" at bounding box center [1245, 500] width 20 height 20
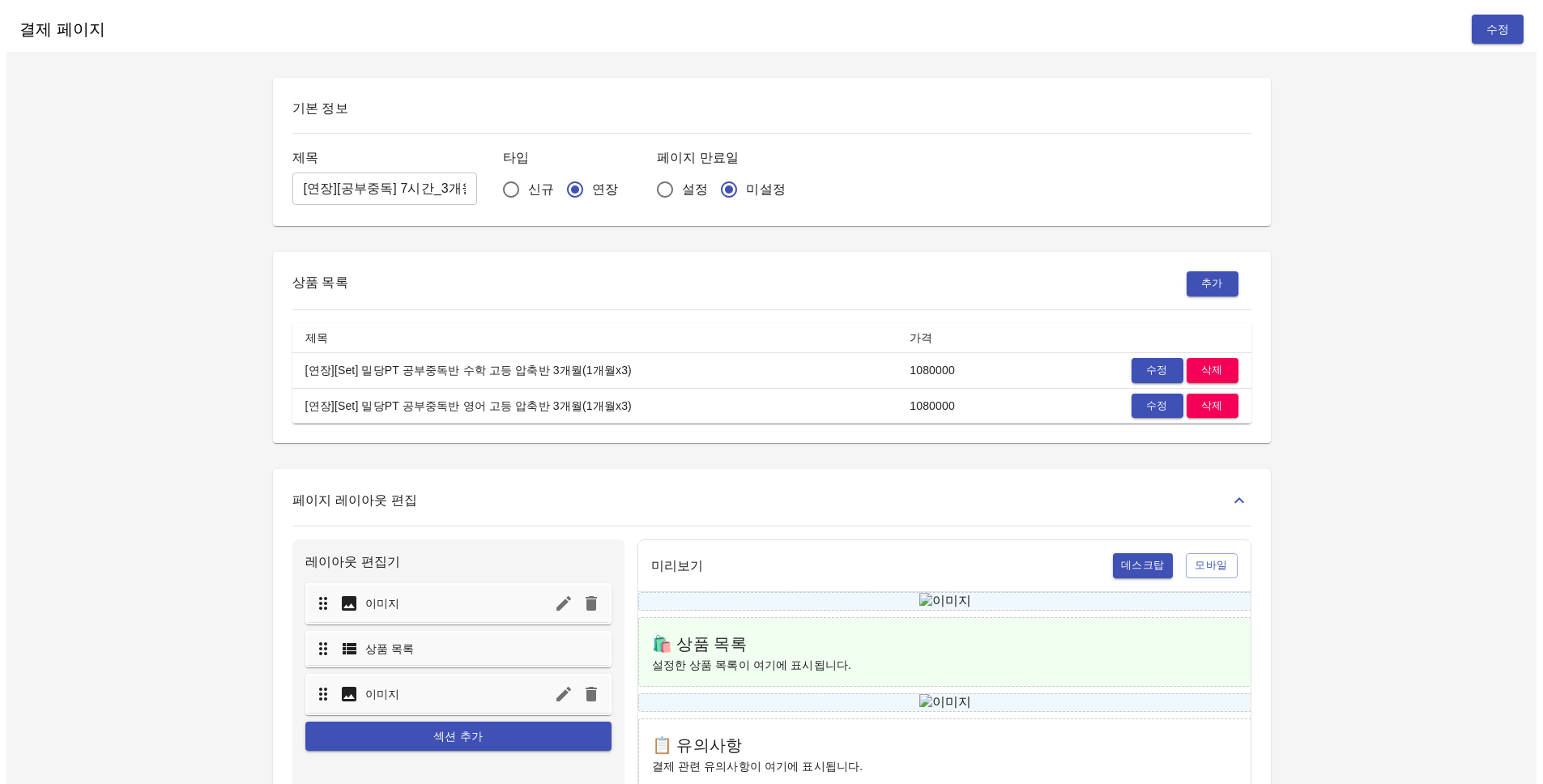
click at [1250, 493] on button "toggle-layout" at bounding box center [1240, 501] width 24 height 24
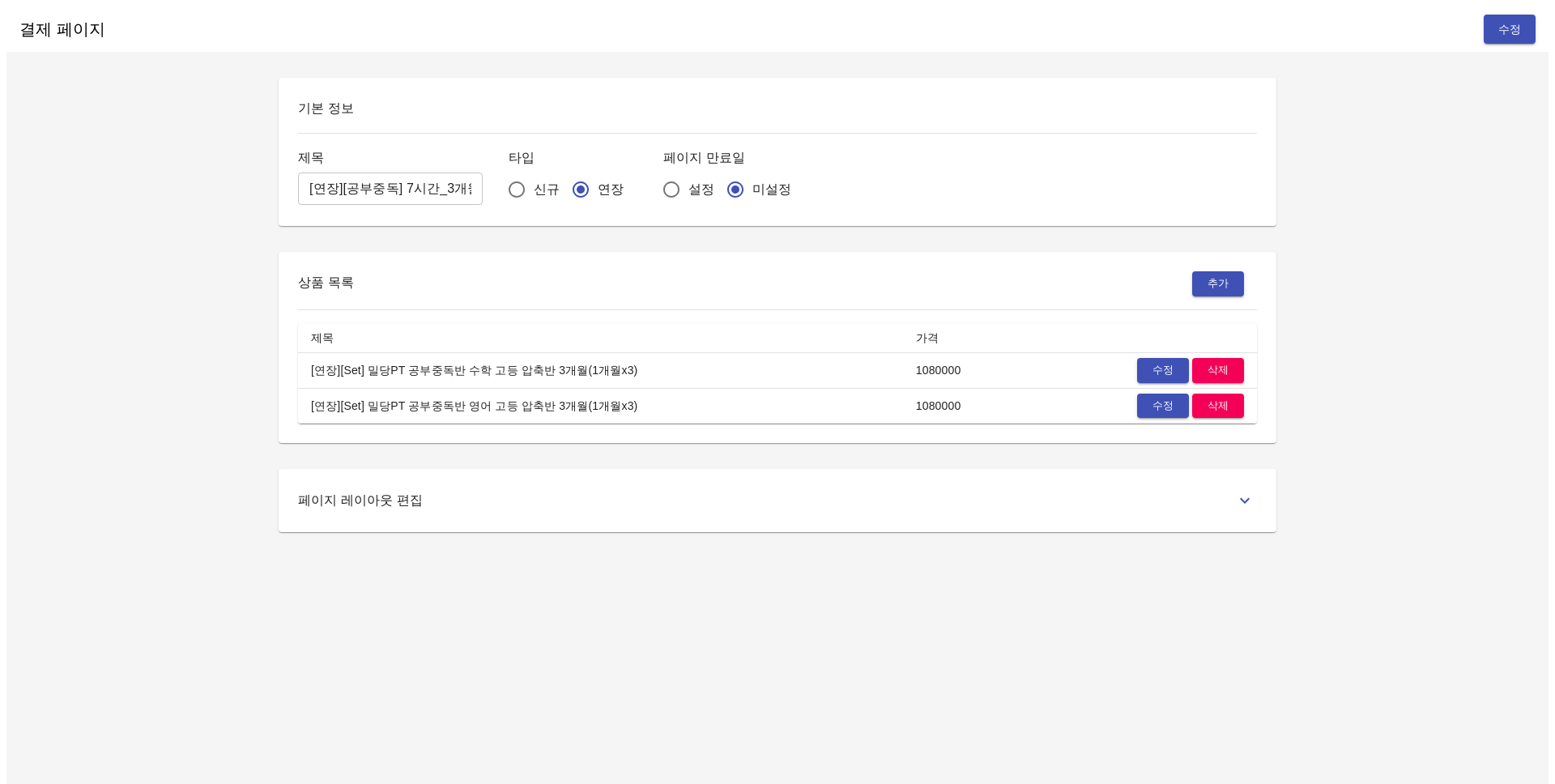
click at [1098, 489] on div "페이지 레이아웃 편집" at bounding box center [778, 501] width 959 height 24
click at [1104, 491] on div "페이지 레이아웃 편집" at bounding box center [778, 501] width 959 height 24
click at [500, 177] on input "신규" at bounding box center [517, 190] width 34 height 34
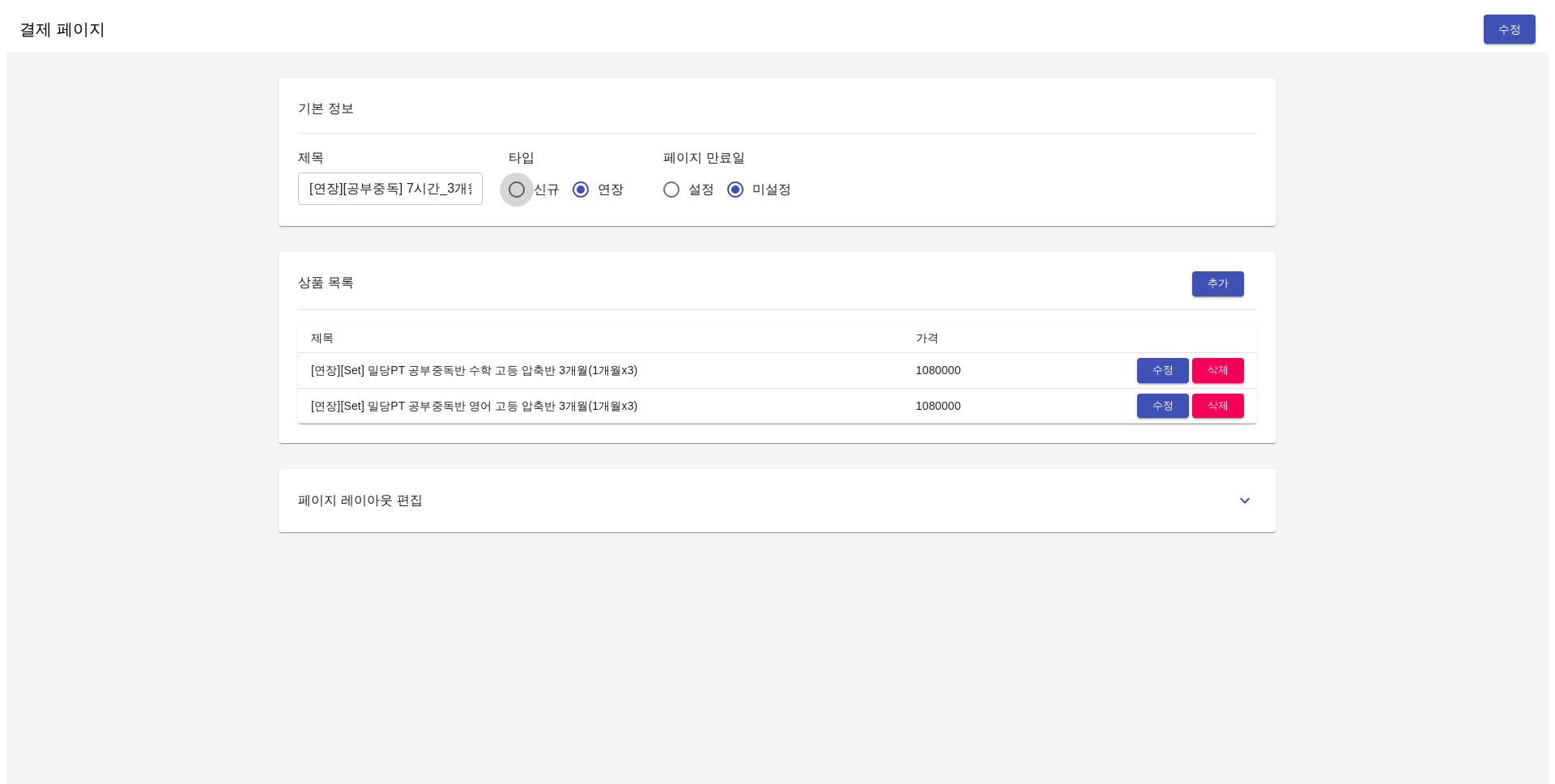
radio input "true"
click at [564, 183] on input "연장" at bounding box center [581, 190] width 34 height 34
radio input "true"
click at [570, 232] on div "기본 정보 제목 [연장][공부중독] 7시간_3개월 ​ 타입 신규 연장 페이지 만료일 설정 미설정 상품 목록 추가 제목 가격 [연장][Set] …" at bounding box center [778, 305] width 1037 height 454
click at [672, 271] on div "상품 목록 추가" at bounding box center [778, 283] width 959 height 25
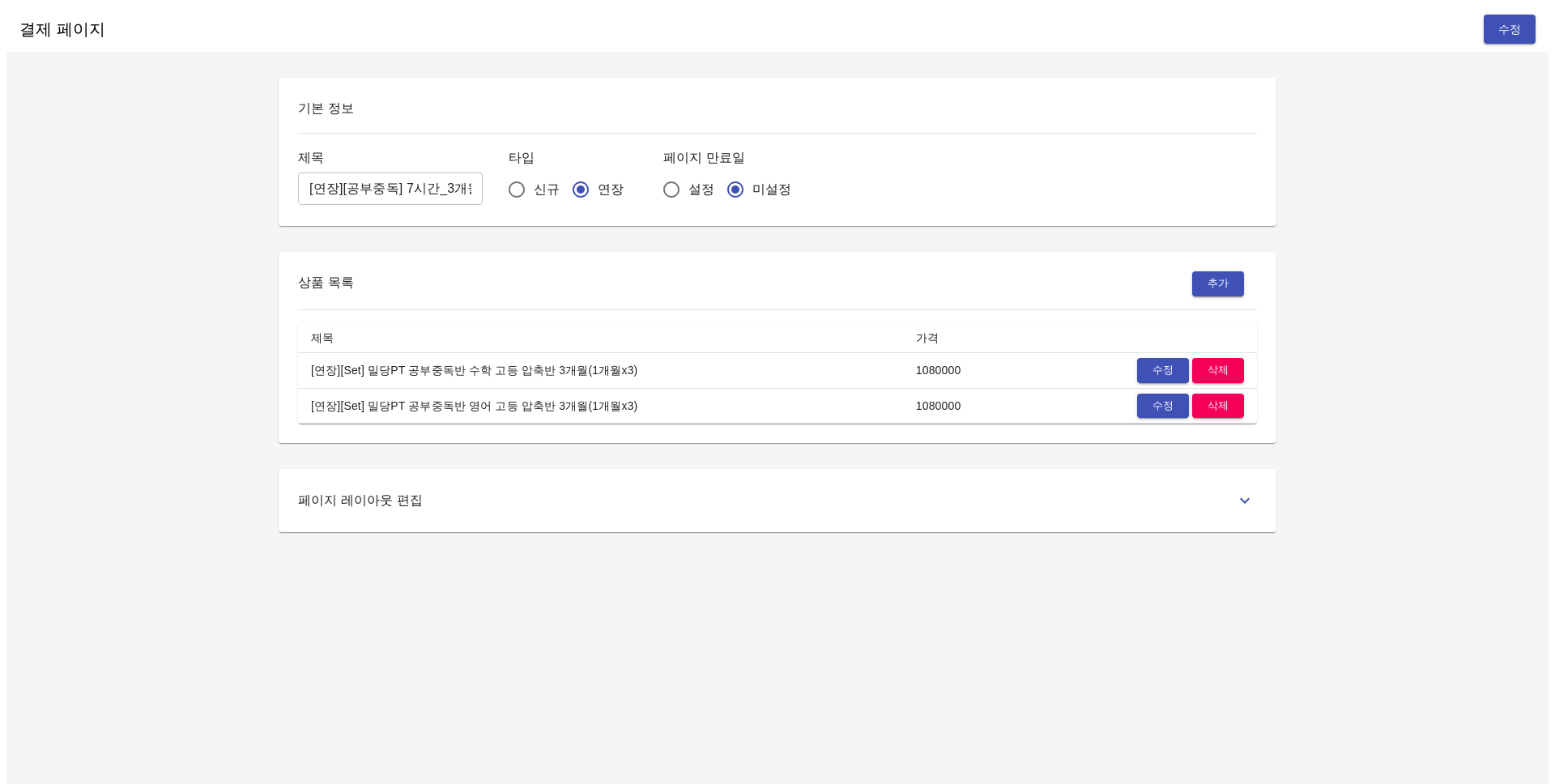
click at [689, 179] on span "설정" at bounding box center [702, 189] width 26 height 20
click at [655, 178] on input "설정" at bounding box center [672, 190] width 34 height 34
radio input "true"
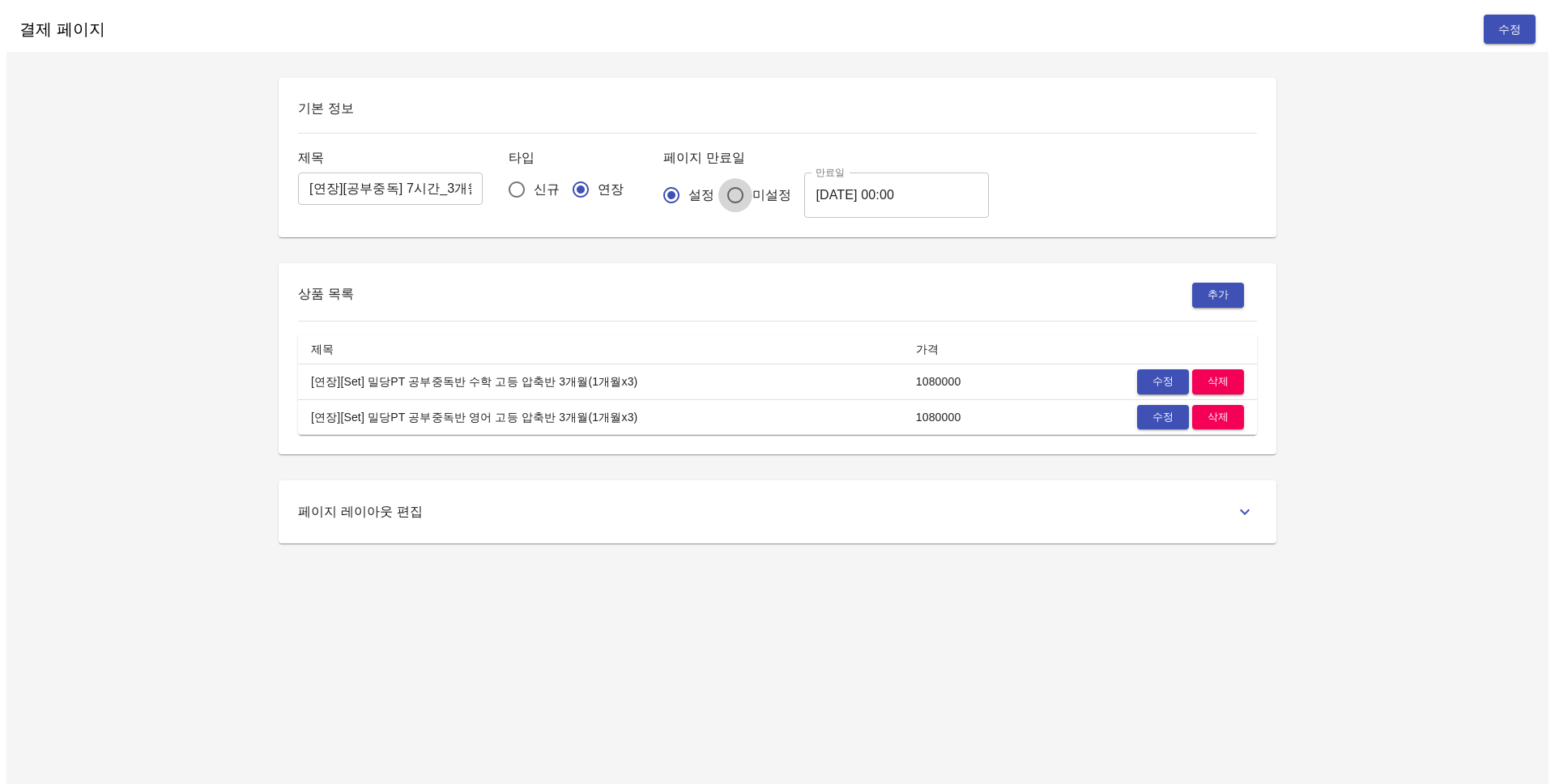
click at [718, 186] on input "미설정" at bounding box center [735, 195] width 34 height 34
radio input "true"
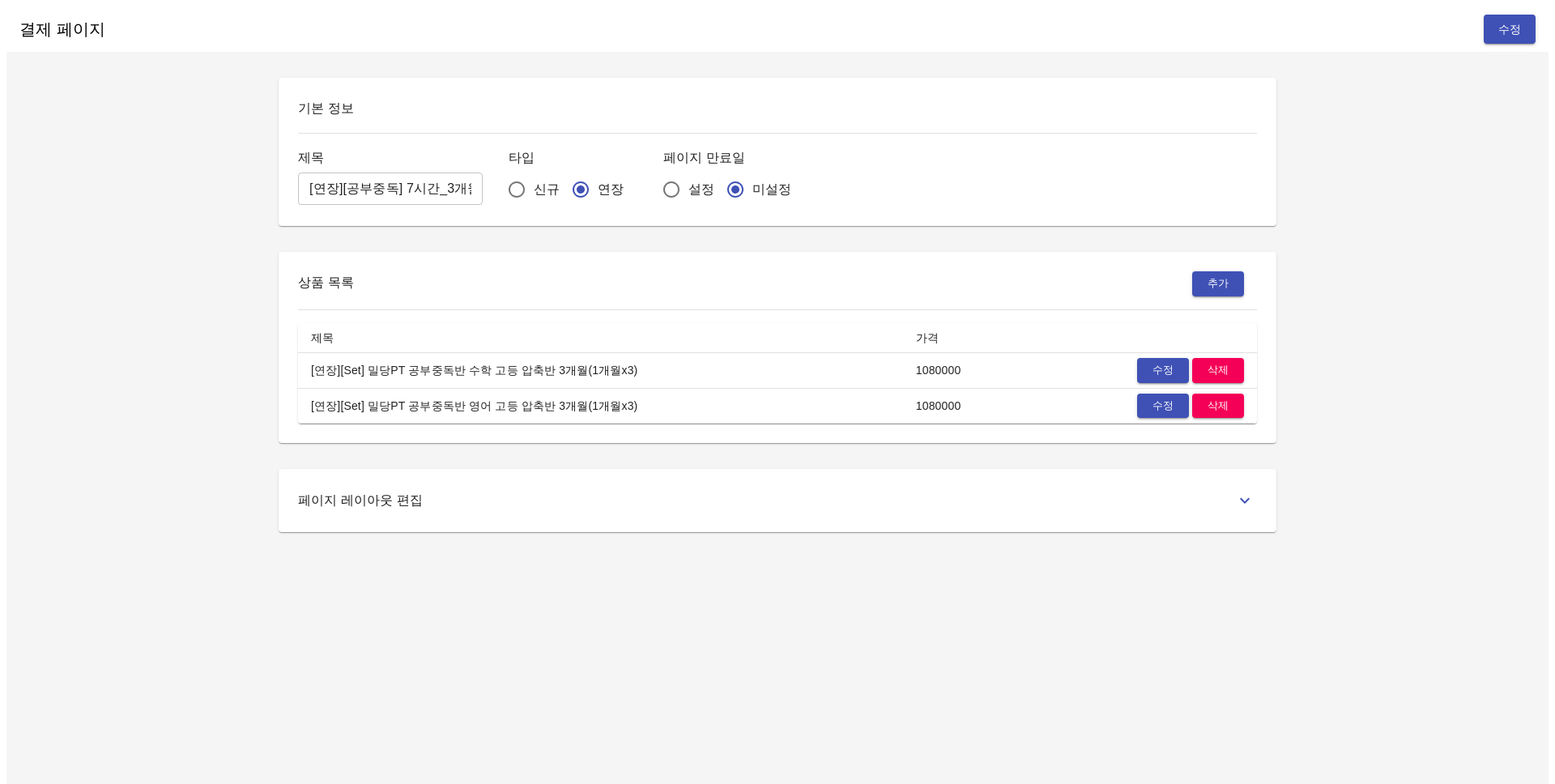
click at [542, 493] on div "페이지 레이아웃 편집" at bounding box center [778, 501] width 959 height 24
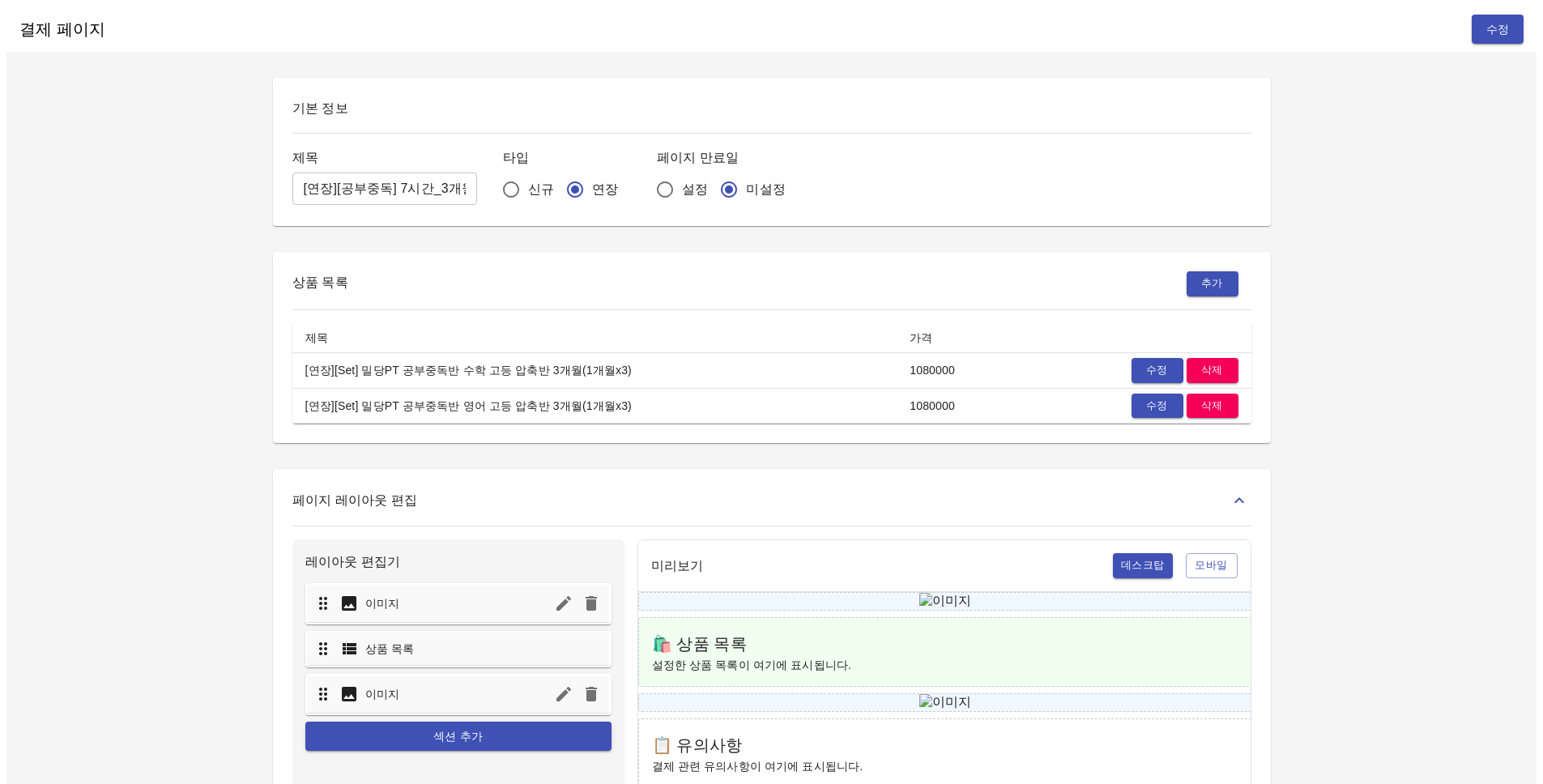
click at [543, 495] on div "페이지 레이아웃 편집" at bounding box center [772, 501] width 959 height 24
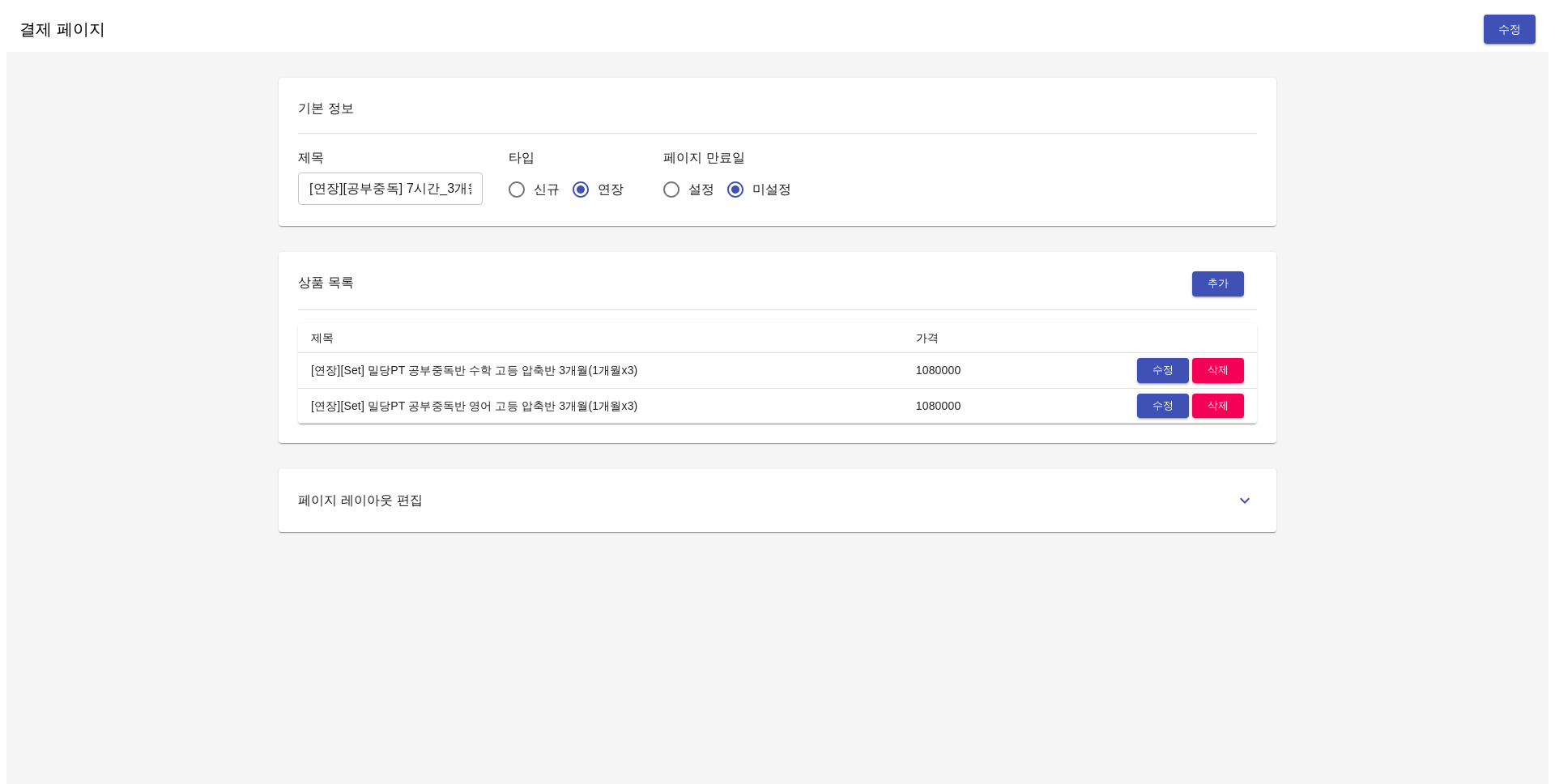
click at [559, 489] on div "페이지 레이아웃 편집" at bounding box center [778, 501] width 959 height 24
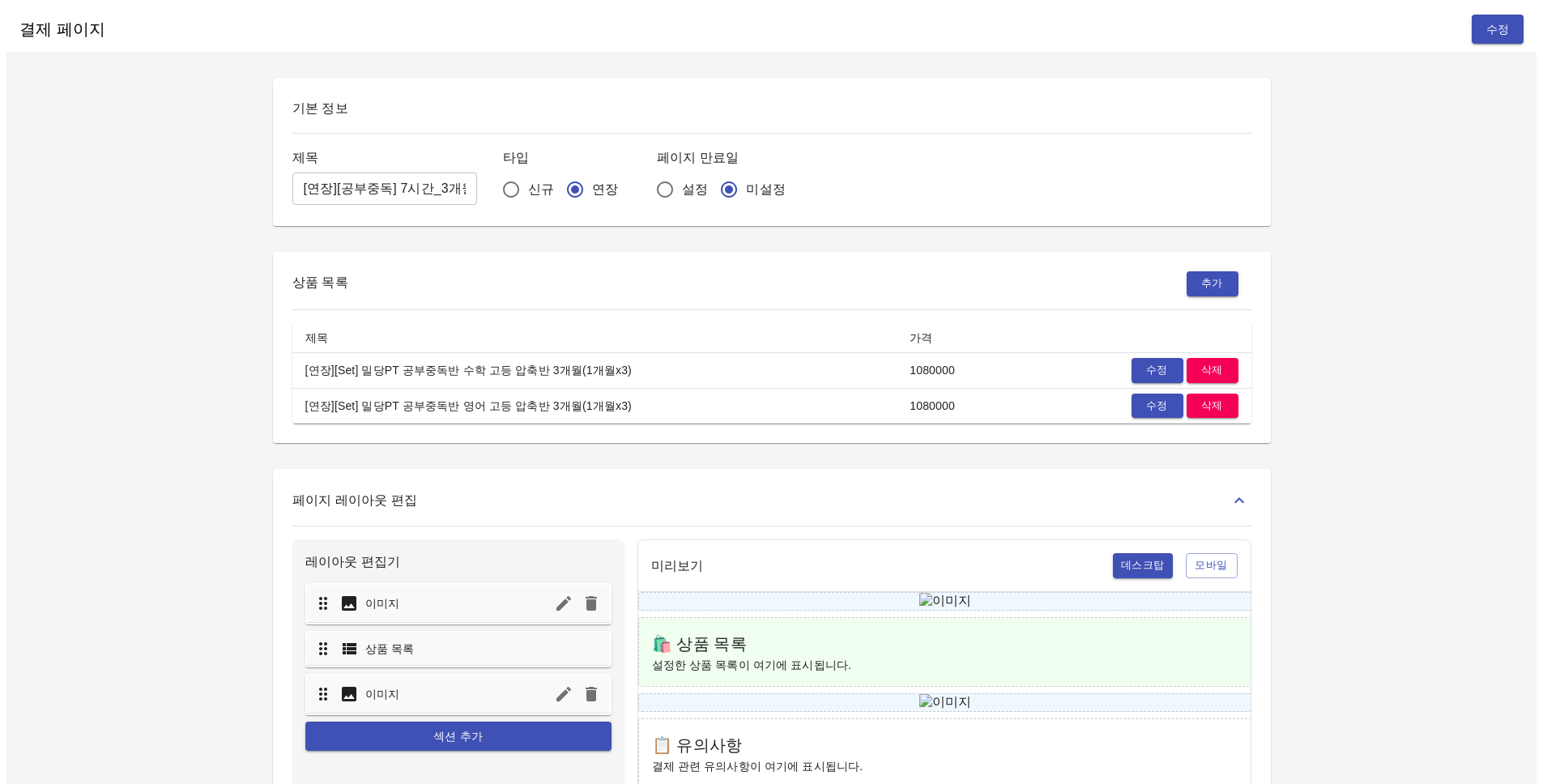
scroll to position [500, 0]
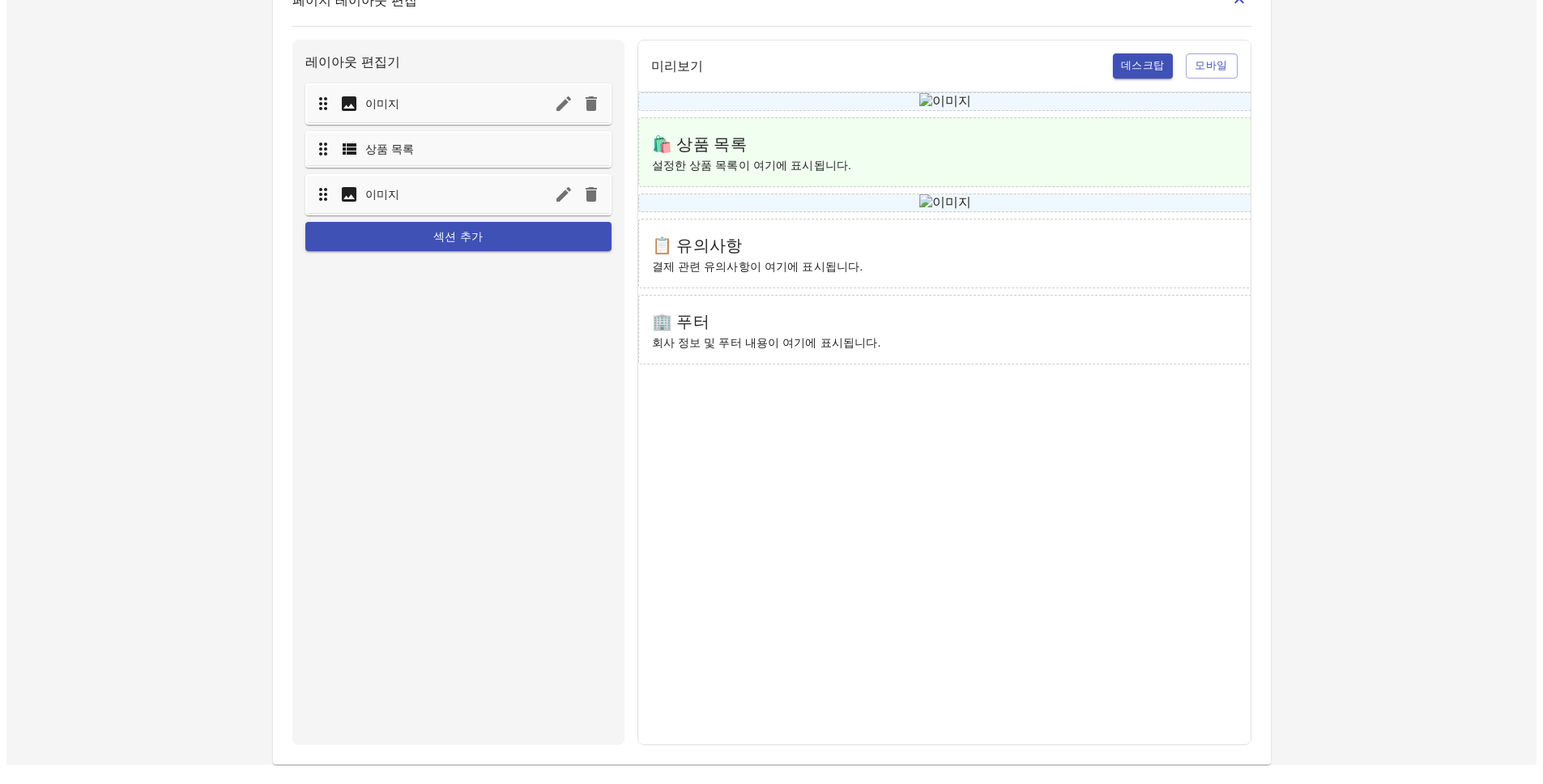
click at [475, 403] on div "레이아웃 편집기 이미지 상품 목록 이미지 섹션 추가" at bounding box center [458, 392] width 332 height 705
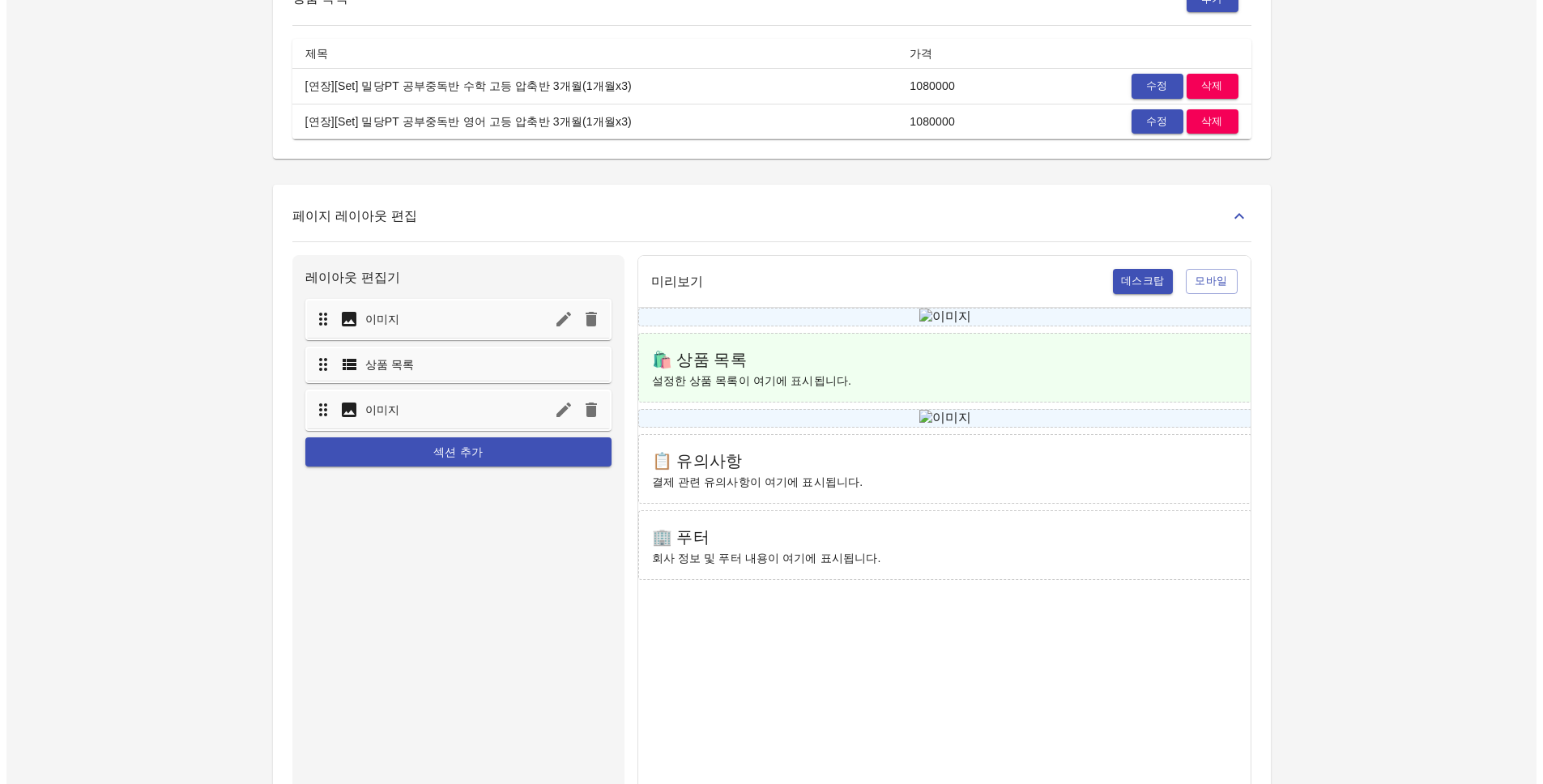
scroll to position [21, 0]
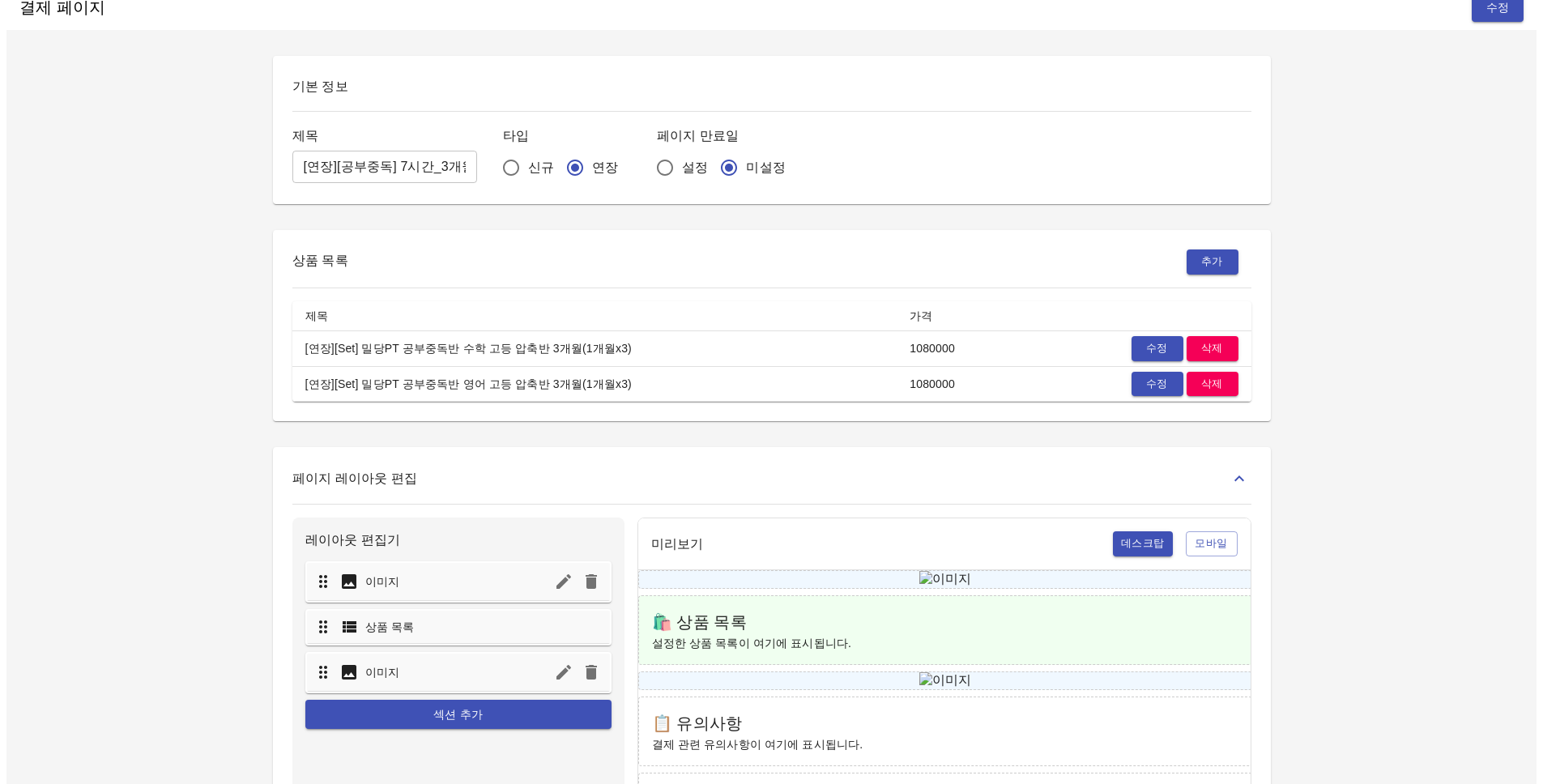
click at [549, 476] on div "페이지 레이아웃 편집" at bounding box center [772, 478] width 959 height 24
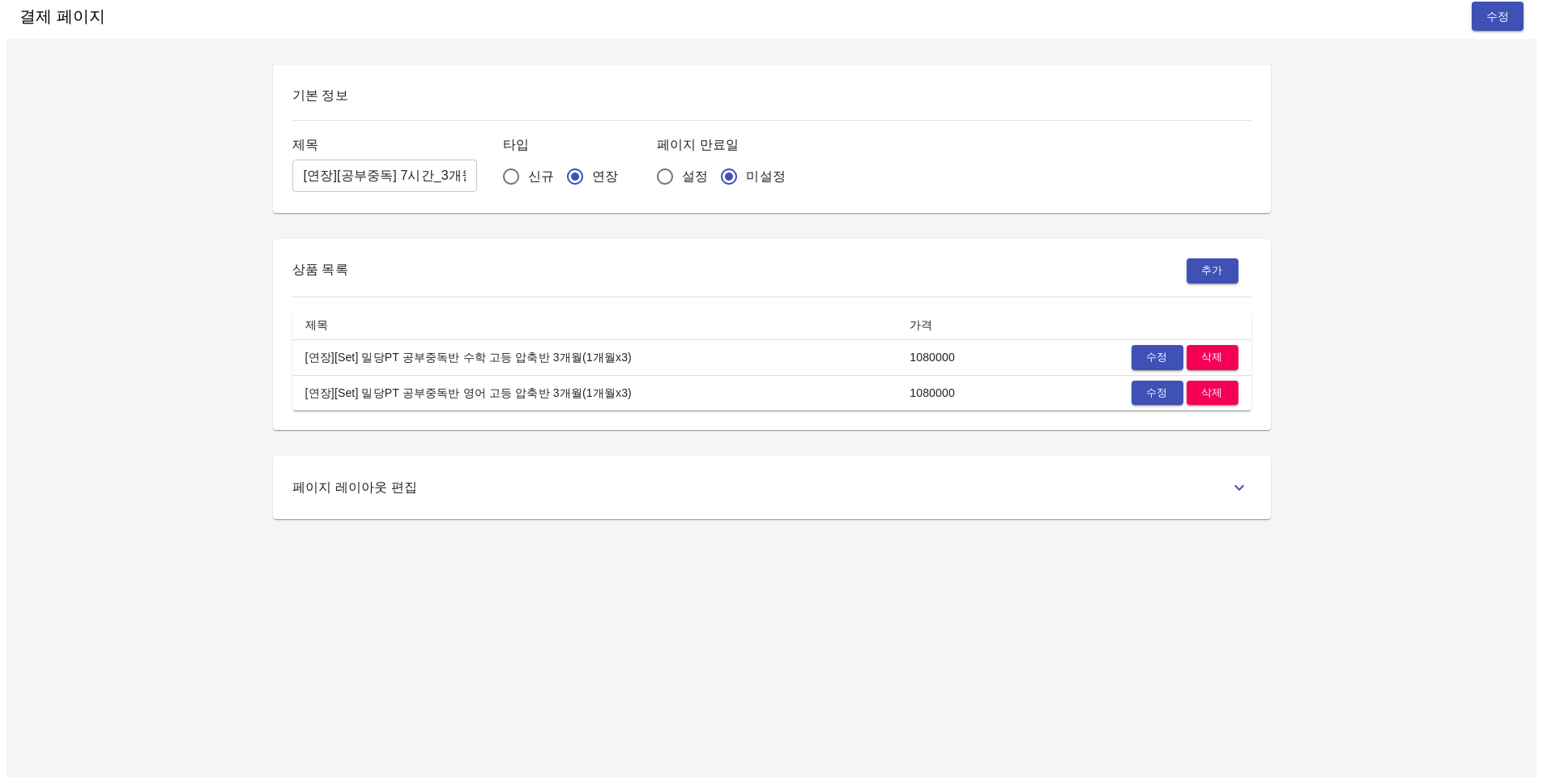
scroll to position [0, 0]
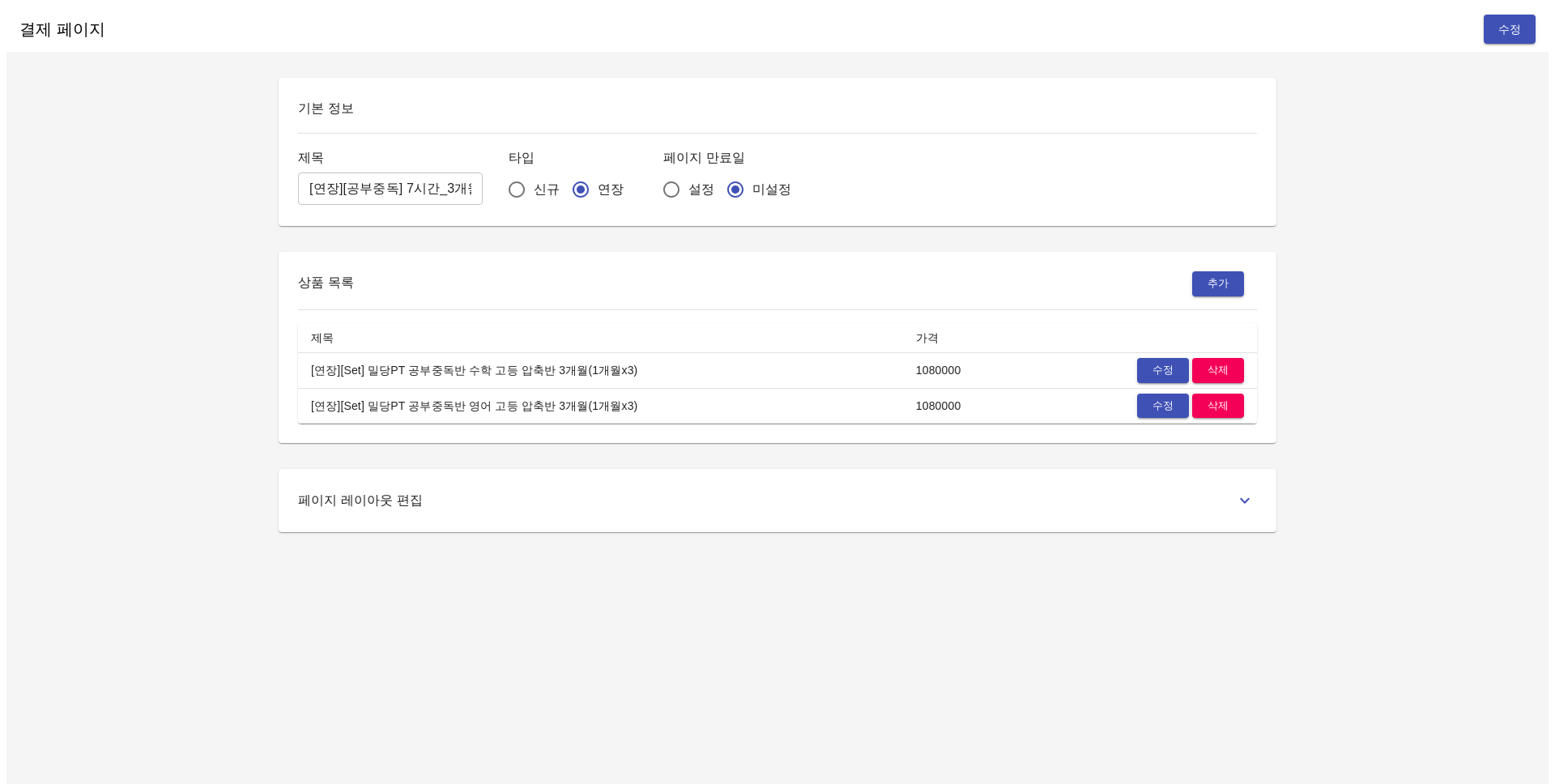
click at [595, 635] on div "결제 페이지 수정 기본 정보 제목 [연장][공부중독] 7시간_3개월 ​ 타입 신규 연장 페이지 만료일 설정 미설정 상품 목록 추가 제목 가격 …" at bounding box center [778, 398] width 1542 height 784
drag, startPoint x: 522, startPoint y: 471, endPoint x: 527, endPoint y: 490, distance: 19.6
click at [523, 472] on div "페이지 레이아웃 편집" at bounding box center [778, 501] width 998 height 64
click at [528, 493] on div "페이지 레이아웃 편집" at bounding box center [778, 501] width 959 height 24
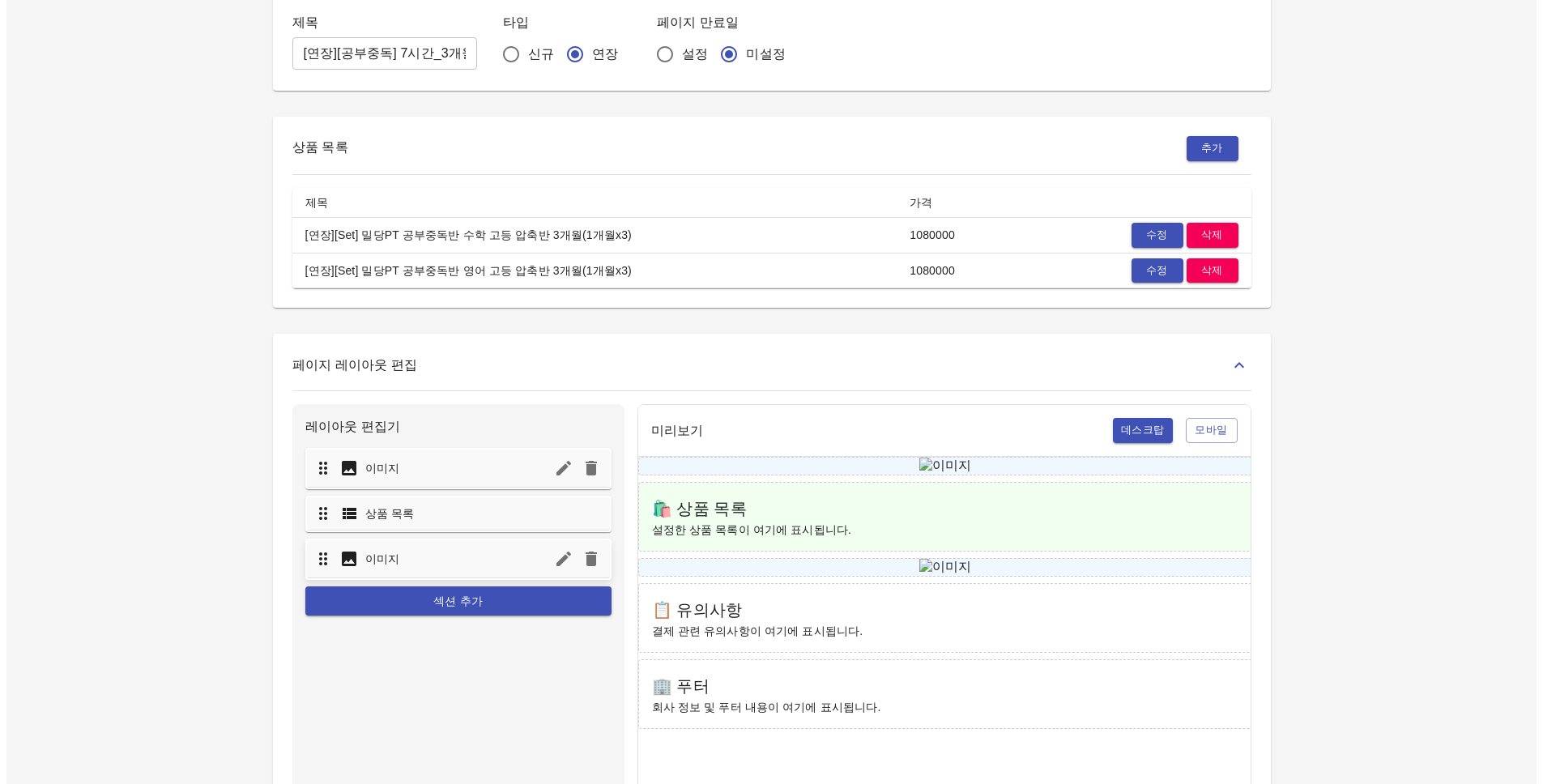
scroll to position [149, 0]
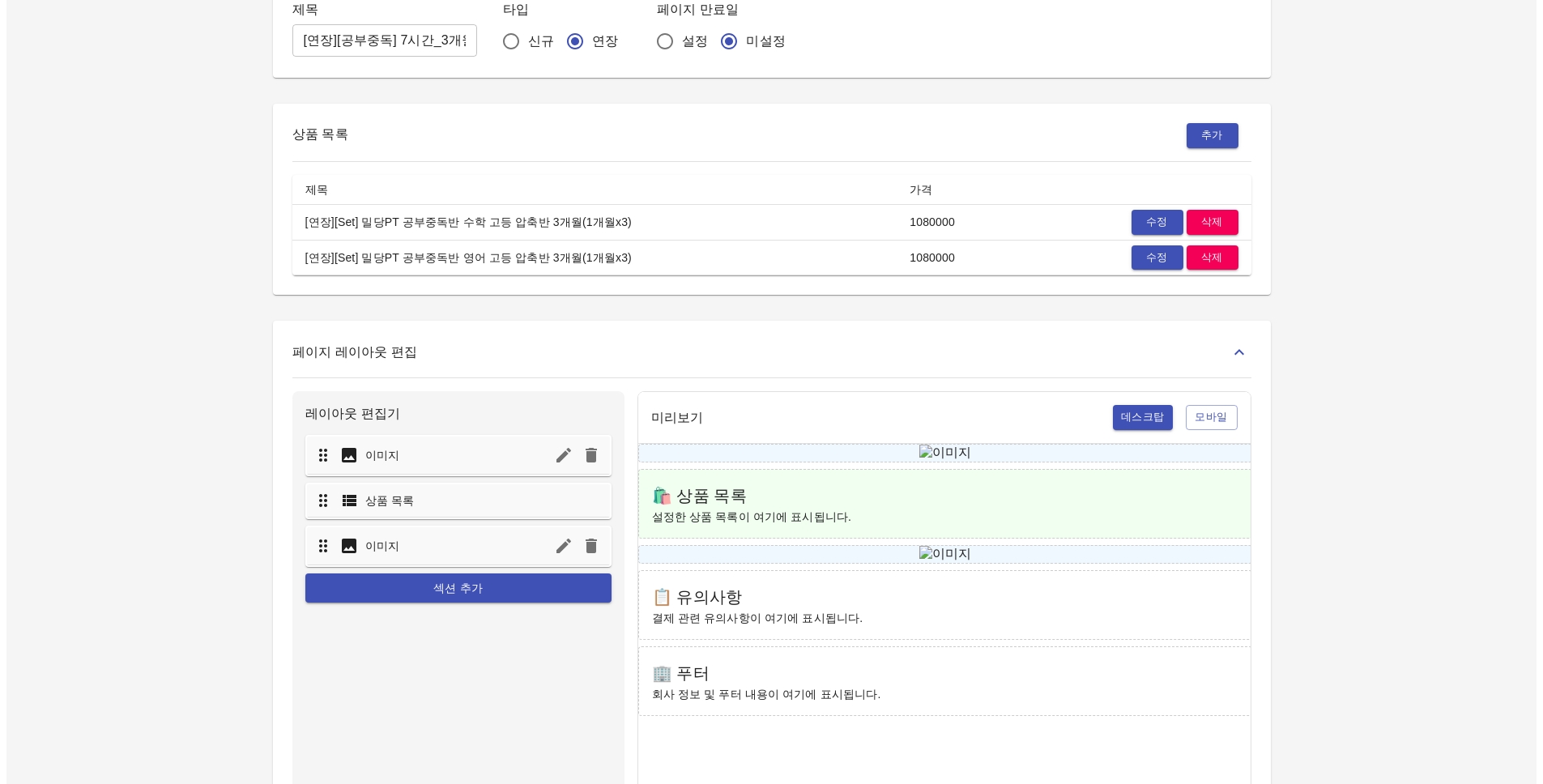
click at [528, 355] on div "페이지 레이아웃 편집" at bounding box center [772, 352] width 959 height 24
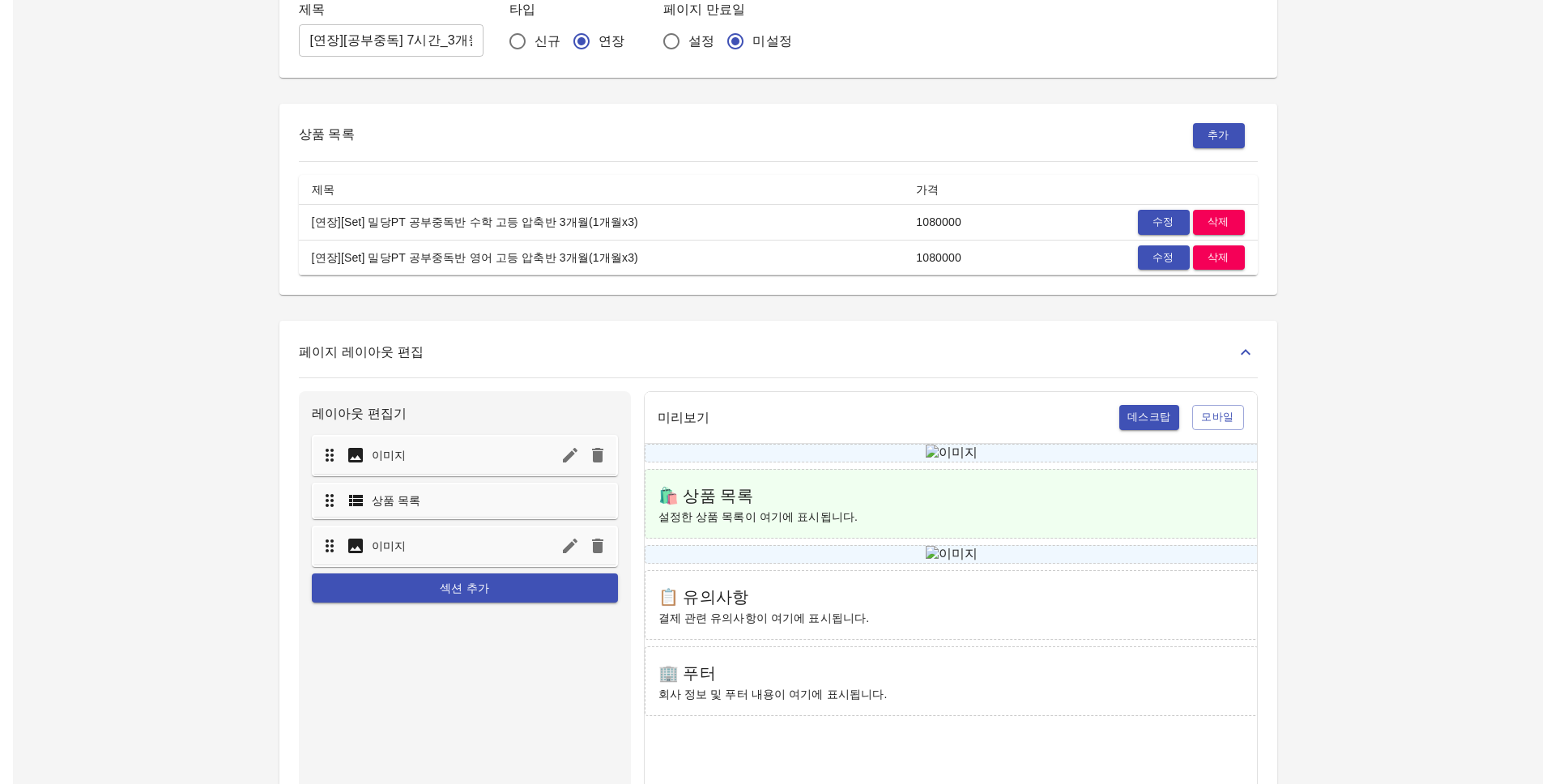
scroll to position [0, 0]
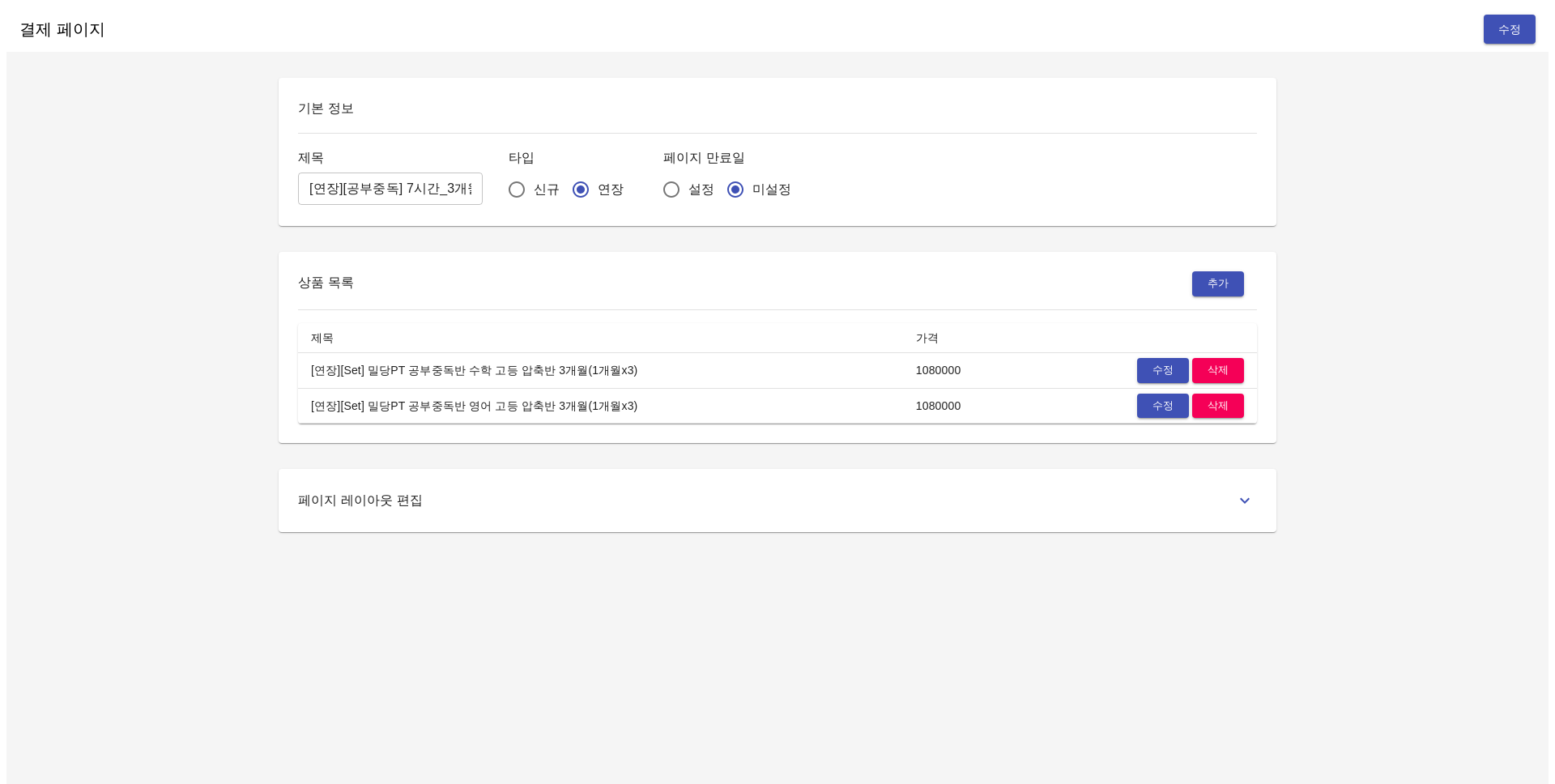
click at [1364, 461] on div "결제 페이지 수정 기본 정보 제목 [연장][공부중독] 7시간_3개월 ​ 타입 신규 연장 페이지 만료일 설정 미설정 상품 목록 추가 제목 가격 …" at bounding box center [778, 398] width 1542 height 784
click at [875, 258] on div "상품 목록 추가 제목 가격 [연장][Set] 밀당PT 공부중독반 수학 고등 압축반 3개월(1개월x3) 1080000 수정 삭제 [연장][Set…" at bounding box center [778, 347] width 998 height 191
click at [653, 220] on div "기본 정보 페이지명 [연장][공부중독] 7시간_3개월 ​ 타입 신규 연장 페이지 만료일 설정 미설정 상품 목록 추가 상품명 가격 [연장][Se…" at bounding box center [778, 305] width 1037 height 454
click at [473, 188] on input "[연장][공부중독] 7시간_3개월" at bounding box center [428, 184] width 259 height 23
click at [485, 197] on div "페이지명 [연장][공부중독] 7시간_3개월" at bounding box center [428, 177] width 259 height 60
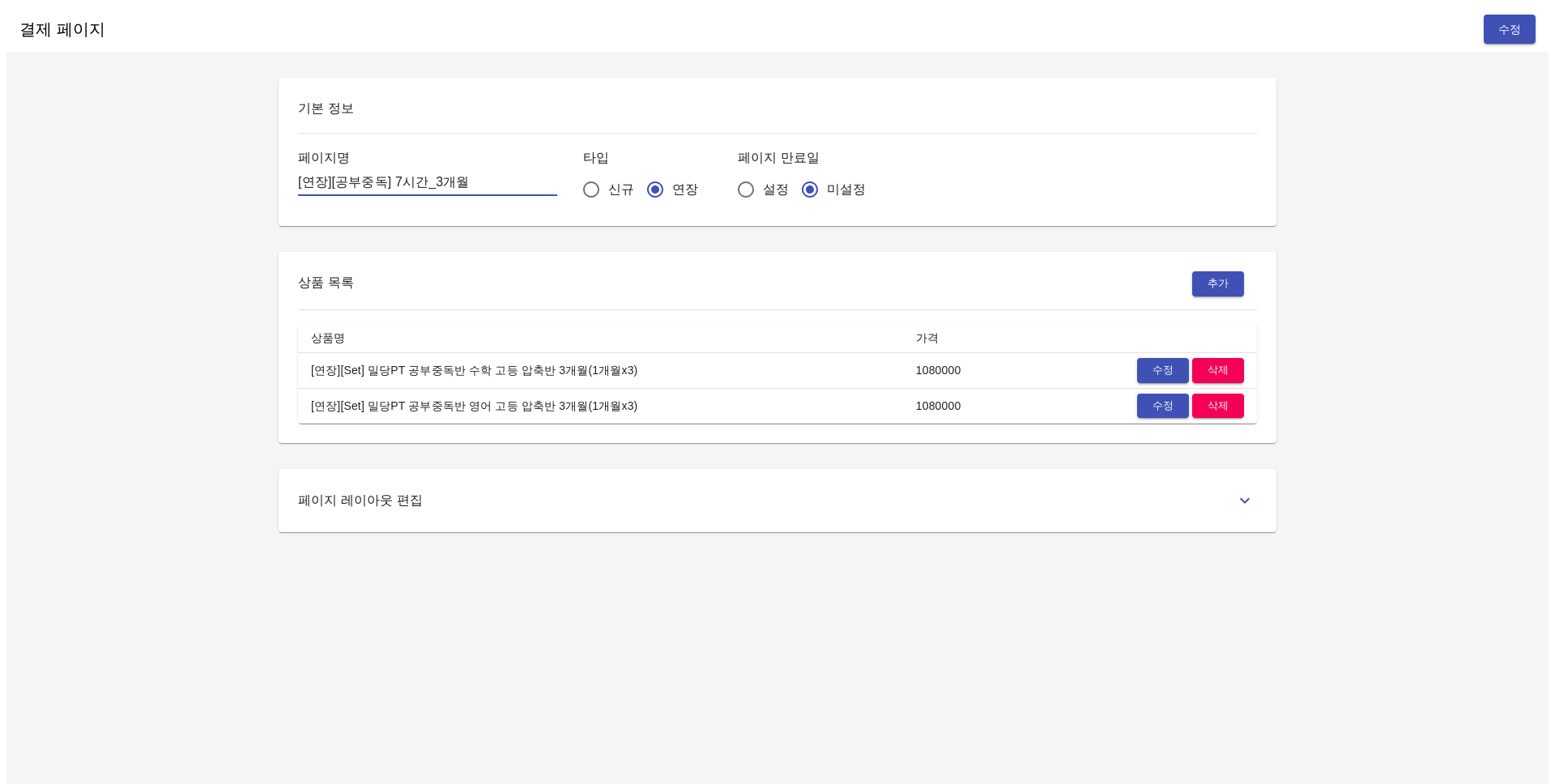
click at [520, 182] on input "[연장][공부중독] 7시간_3개월" at bounding box center [428, 184] width 259 height 23
click at [480, 129] on div "기본 정보 페이지명 [연장][공부중독] 7시간_3개월 타입 신규 연장 페이지 만료일 설정 미설정" at bounding box center [778, 152] width 998 height 149
click at [484, 185] on input "[연장][공부중독] 7시간_3개월" at bounding box center [428, 184] width 259 height 23
click at [736, 532] on div "결제 페이지 수정 기본 정보 페이지명 [연장][공부중독] 7시간_3개월 타입 신규 연장 페이지 만료일 설정 미설정 상품 목록 추가 상품명 가격…" at bounding box center [778, 398] width 1542 height 784
click at [758, 504] on div "페이지 레이아웃 편집" at bounding box center [778, 501] width 959 height 24
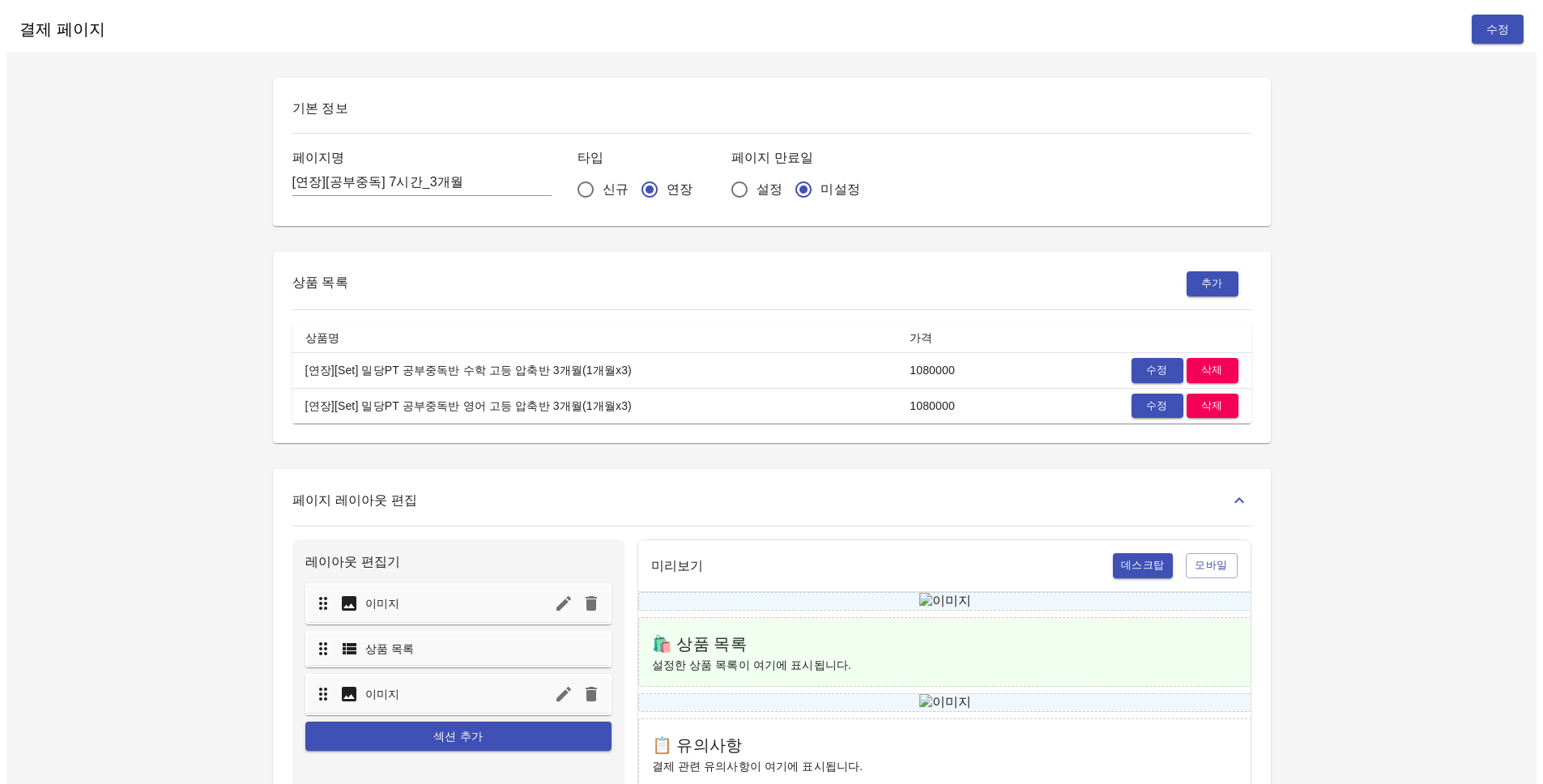
click at [758, 504] on div "페이지 레이아웃 편집" at bounding box center [772, 501] width 959 height 24
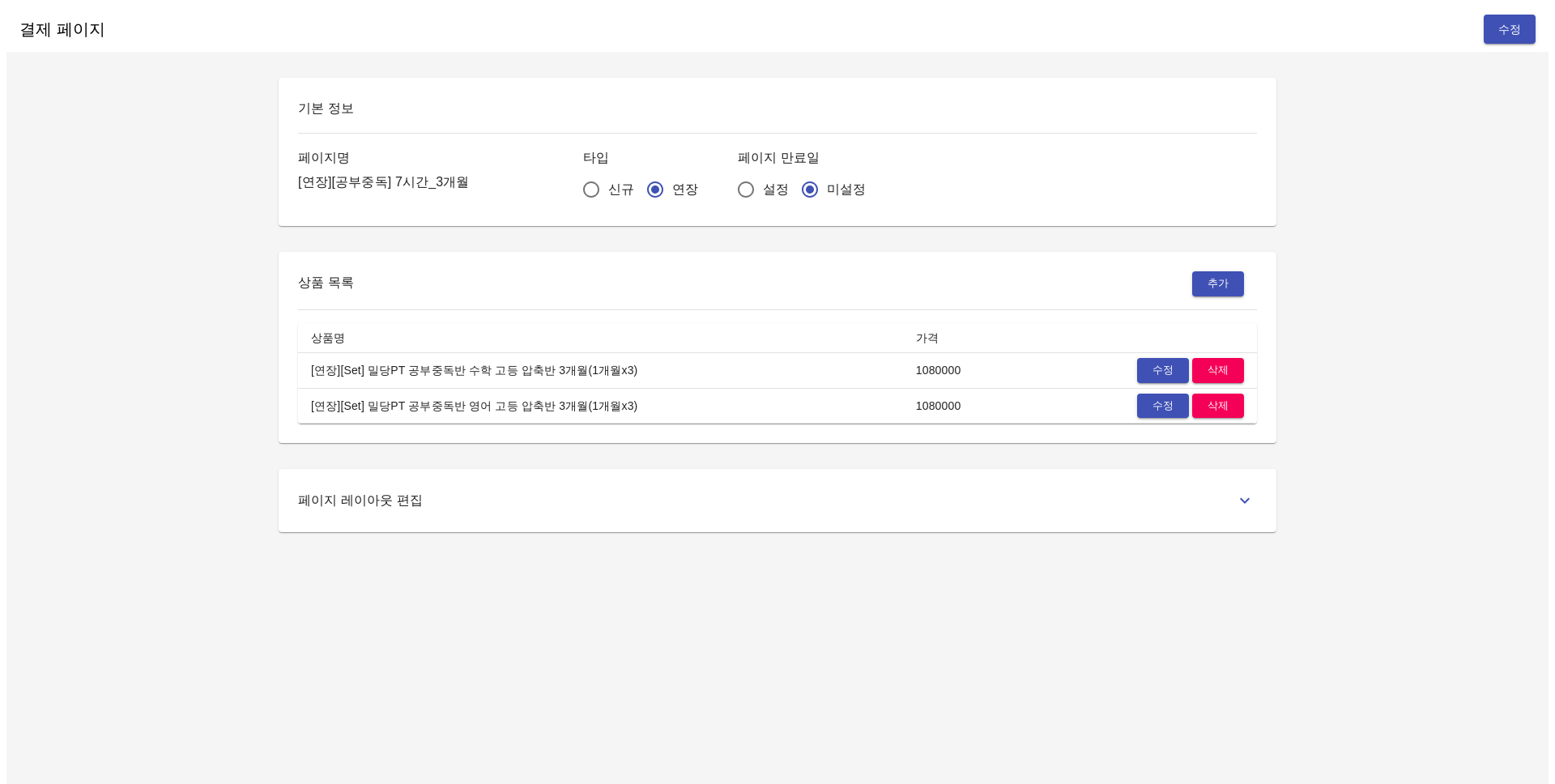
click at [494, 184] on input "[연장][공부중독] 7시간_3개월" at bounding box center [428, 184] width 259 height 23
click at [470, 177] on input "[연장][공부중독] 7시간_3개월" at bounding box center [428, 184] width 259 height 23
click at [416, 174] on input "[연장][공부중독] 7시간_3개월" at bounding box center [428, 184] width 259 height 23
click at [396, 175] on input "[연장][공부중독] 7시간_3개월" at bounding box center [428, 184] width 259 height 23
click at [331, 174] on input "[연장][공부중독] 7시간_3개월" at bounding box center [428, 184] width 259 height 23
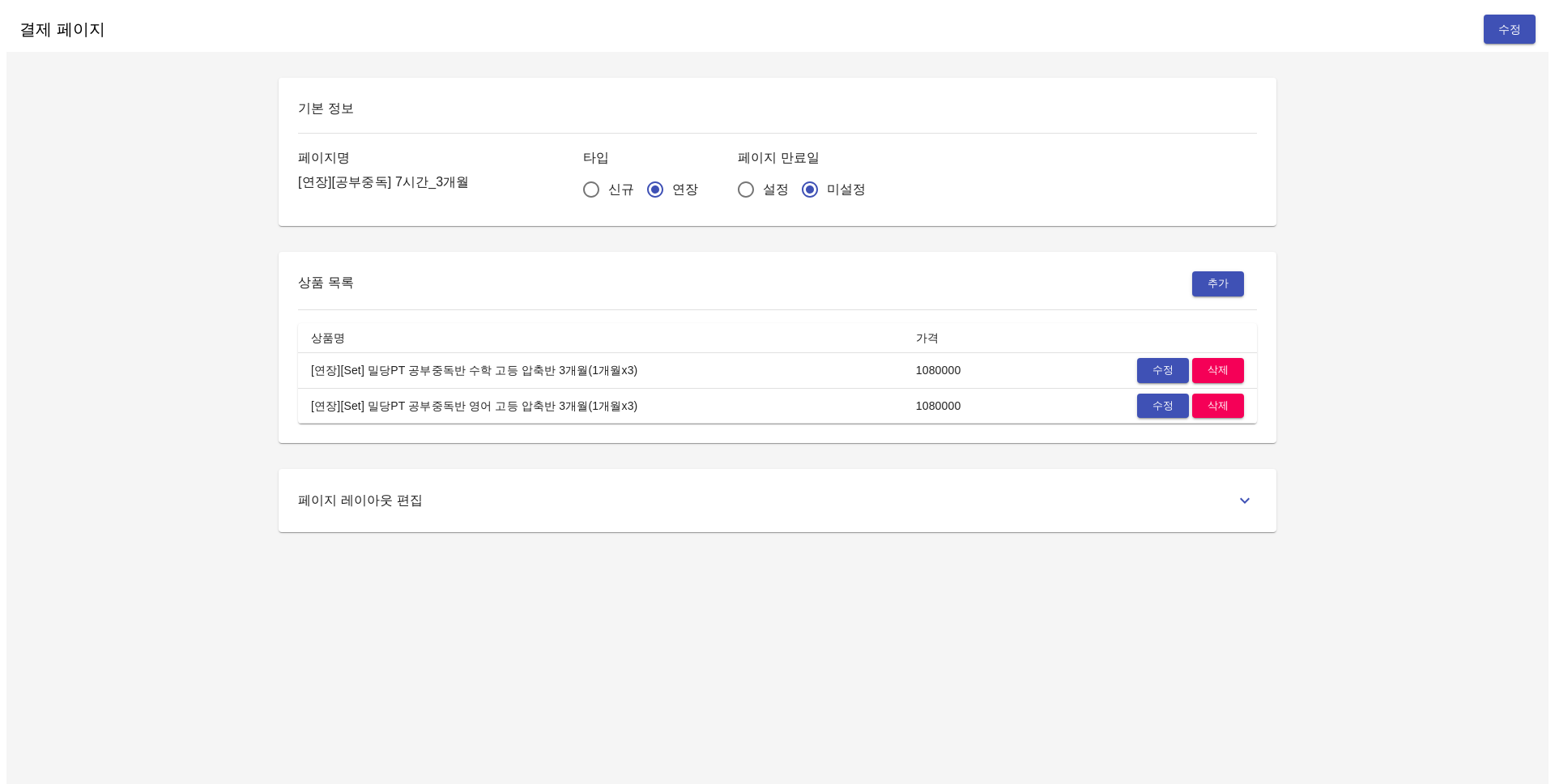
click at [375, 210] on div "기본 정보 페이지명 [연장][공부중독] 7시간_3개월 타입 신규 연장 페이지 만료일 설정 미설정" at bounding box center [778, 152] width 998 height 149
click at [1143, 367] on button "수정" at bounding box center [1163, 370] width 52 height 25
click at [1171, 362] on span "수정" at bounding box center [1162, 371] width 35 height 19
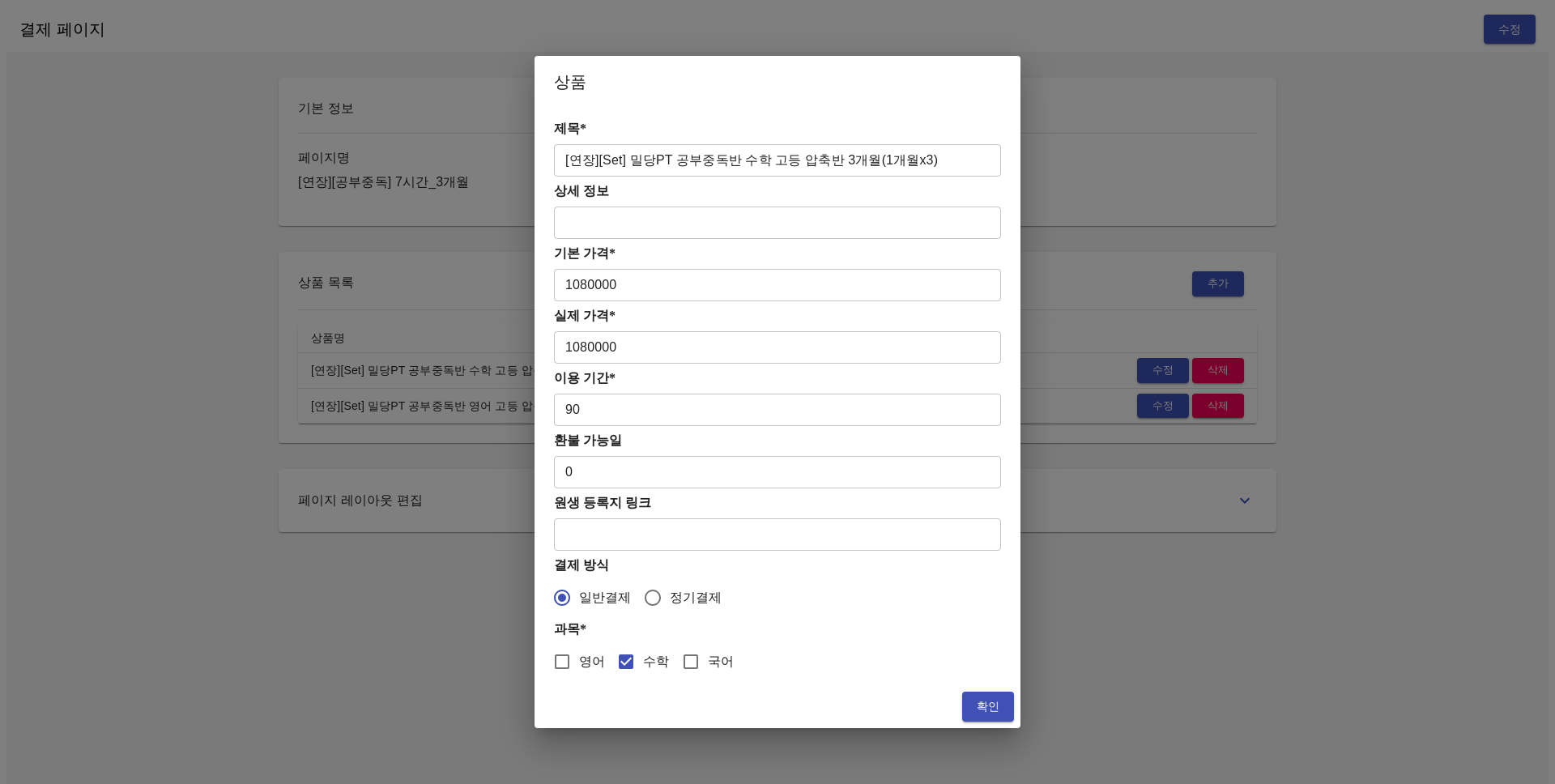
click at [994, 697] on span "확인" at bounding box center [988, 707] width 26 height 21
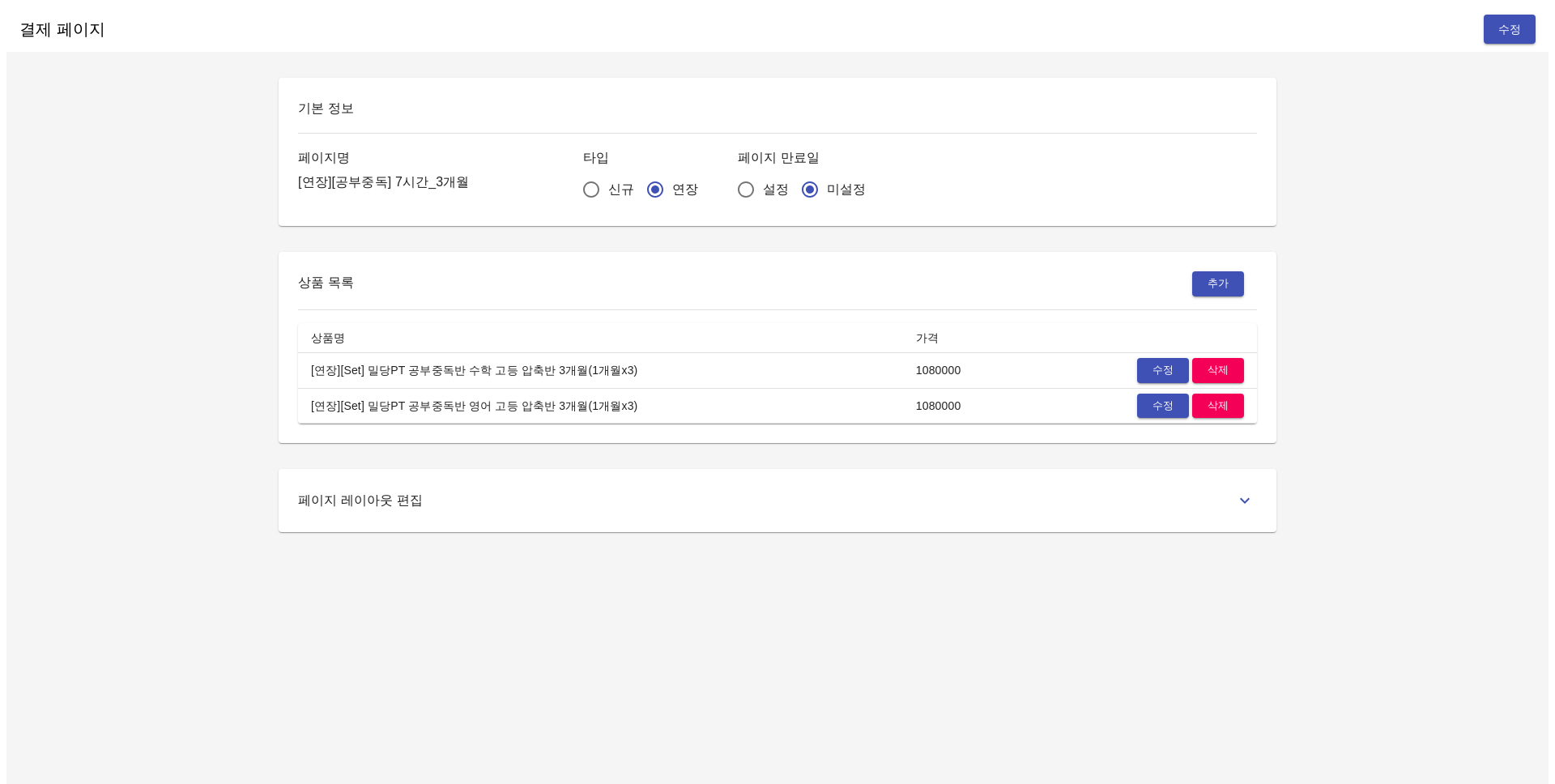
click at [1056, 675] on div "결제 페이지 수정 기본 정보 페이지명 [연장][공부중독] 7시간_3개월 타입 신규 연장 페이지 만료일 설정 미설정 상품 목록 추가 상품명 가격…" at bounding box center [778, 398] width 1542 height 784
click at [1095, 547] on div "결제 페이지 수정 기본 정보 페이지명 [연장][공부중독] 7시간_3개월 타입 신규 연장 페이지 만료일 설정 미설정 상품 목록 추가 상품명 가격…" at bounding box center [778, 398] width 1542 height 784
click at [1147, 495] on div "페이지 레이아웃 편집" at bounding box center [778, 501] width 959 height 24
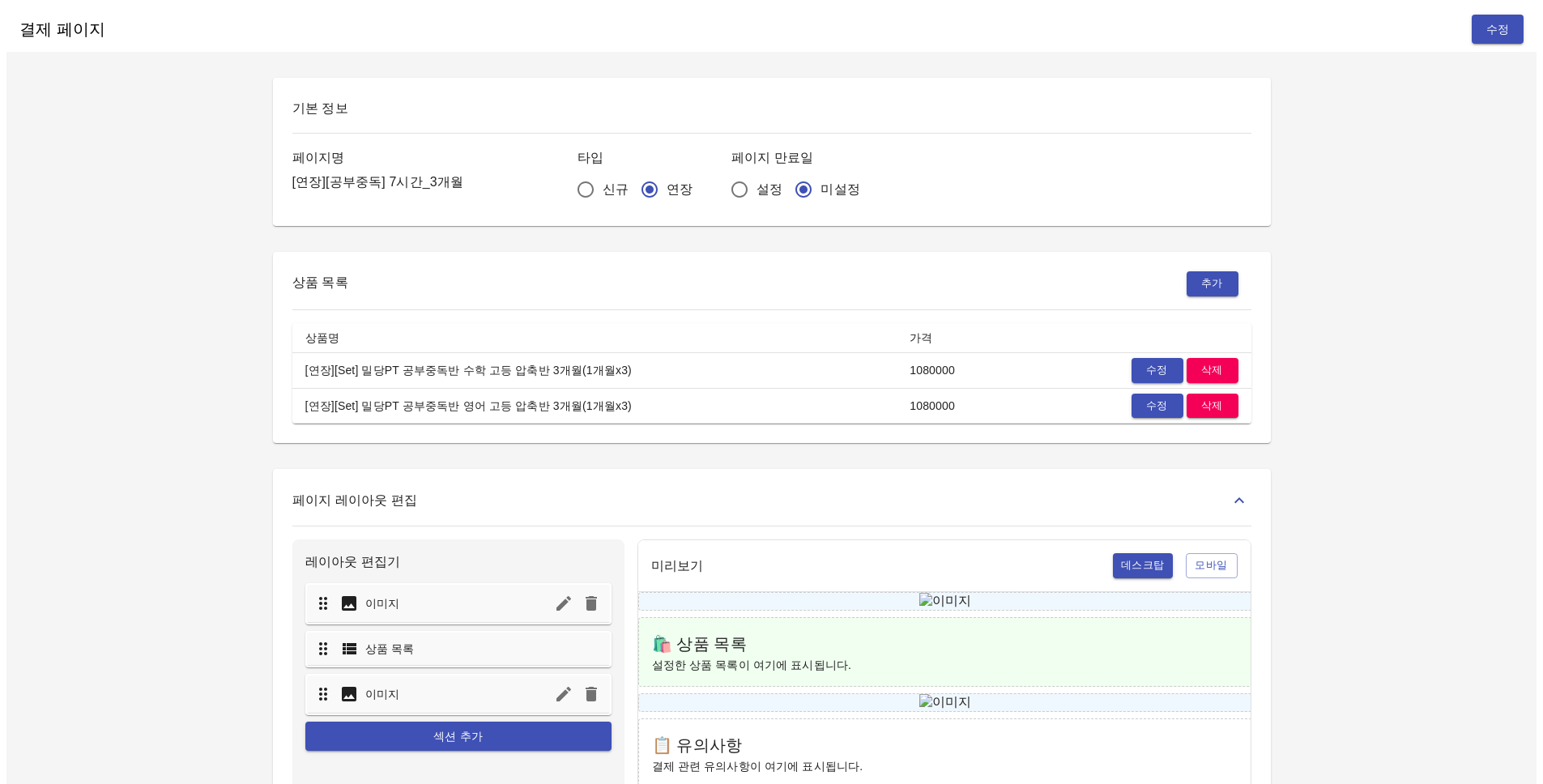
click at [1147, 495] on div "페이지 레이아웃 편집" at bounding box center [772, 501] width 959 height 24
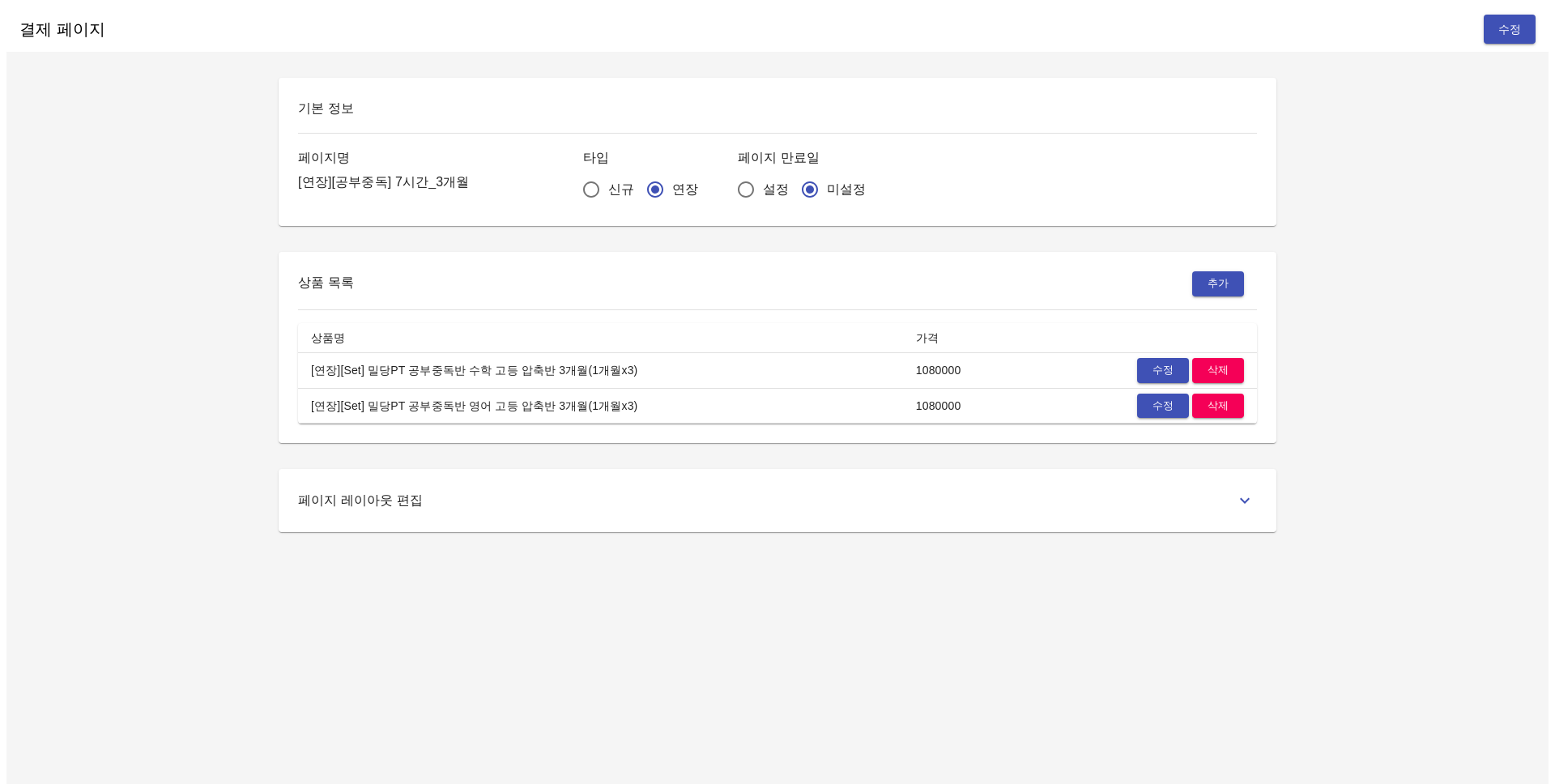
click at [1389, 550] on div "결제 페이지 수정 기본 정보 페이지명 [연장][공부중독] 7시간_3개월 타입 신규 연장 페이지 만료일 설정 미설정 상품 목록 추가 상품명 가격…" at bounding box center [778, 398] width 1542 height 784
click at [1145, 362] on span "수정" at bounding box center [1162, 371] width 35 height 19
